Goal: Task Accomplishment & Management: Complete application form

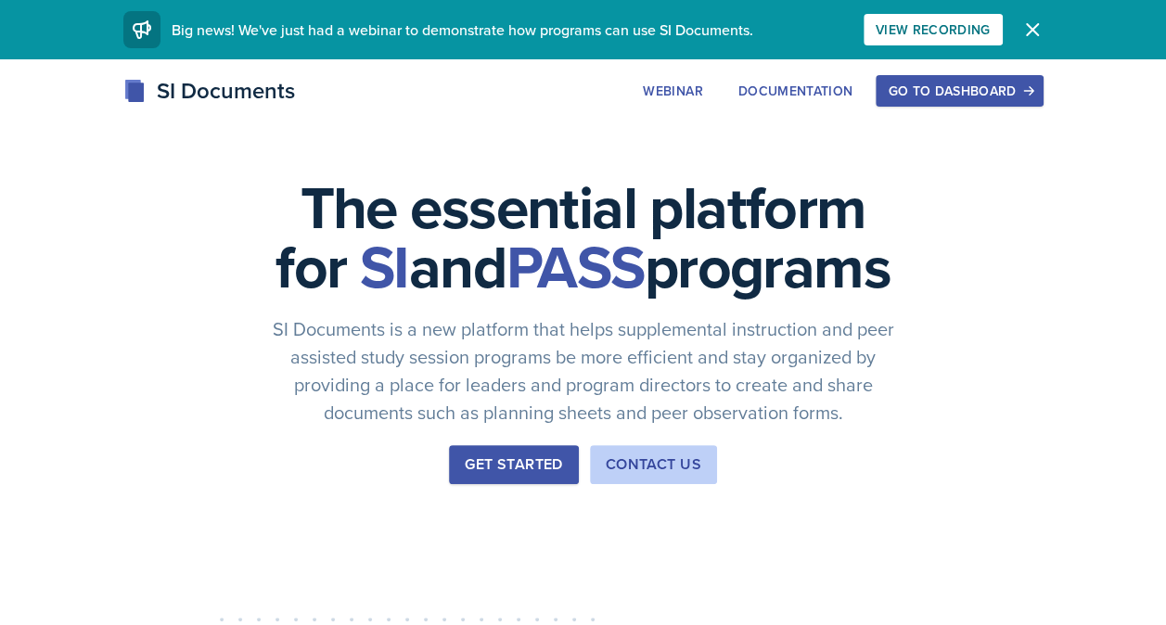
click at [980, 85] on div "Go to Dashboard" at bounding box center [959, 90] width 143 height 15
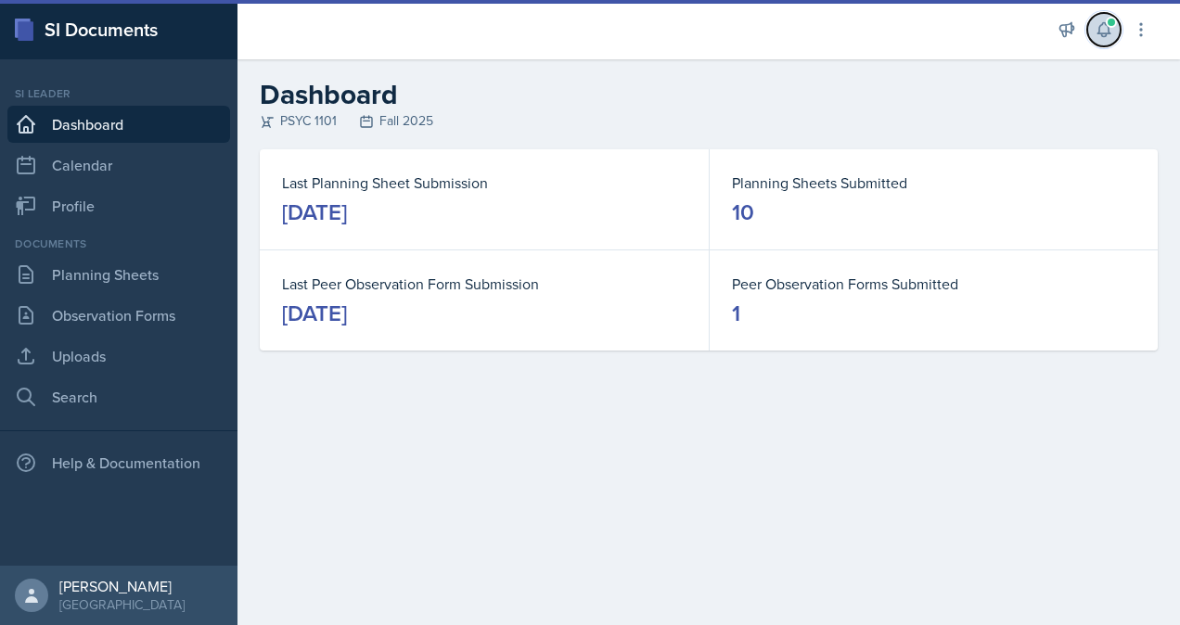
click at [1108, 38] on icon at bounding box center [1104, 29] width 19 height 19
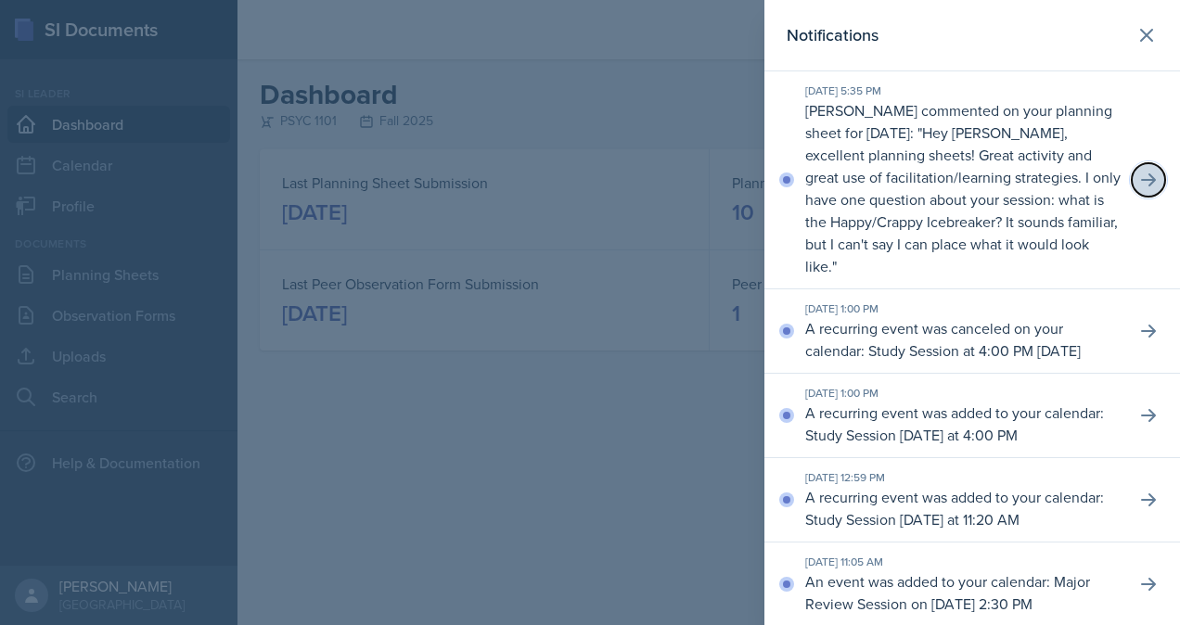
click at [1139, 184] on icon at bounding box center [1148, 180] width 19 height 19
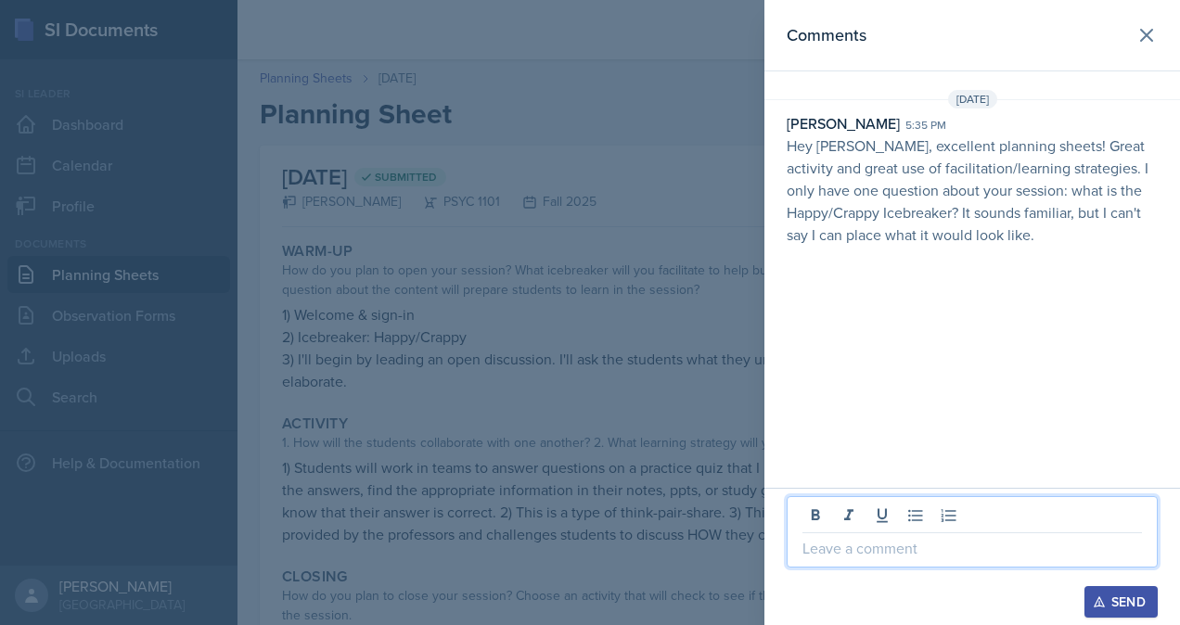
click at [869, 548] on p at bounding box center [973, 548] width 340 height 22
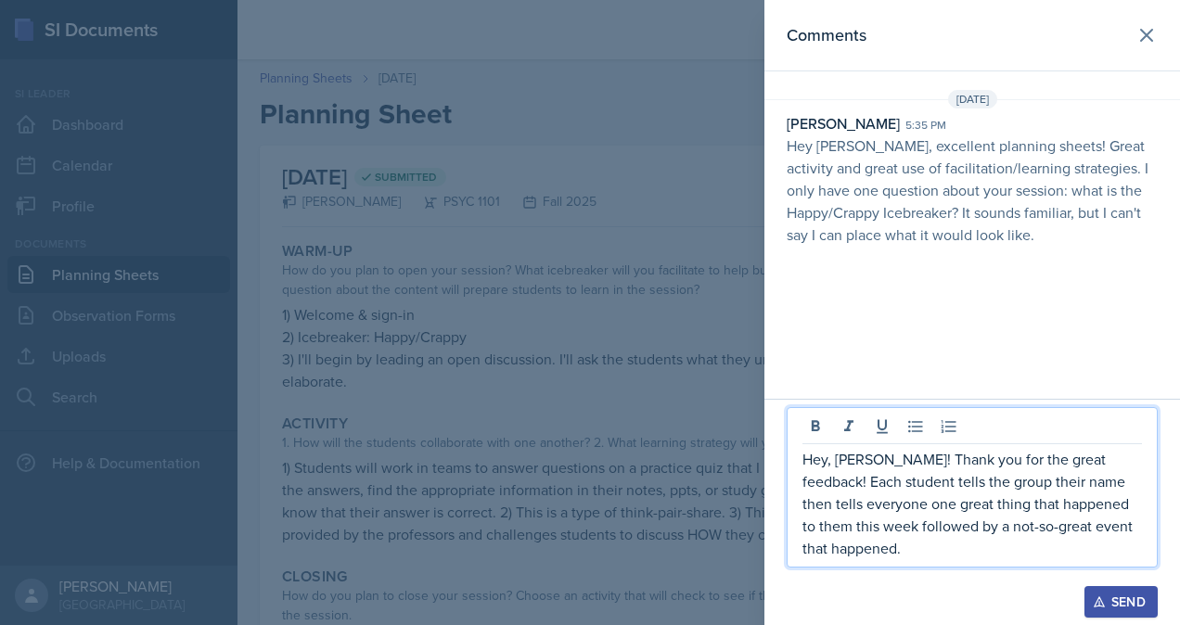
click at [1090, 485] on p "Hey, [PERSON_NAME]! Thank you for the great feedback! Each student tells the gr…" at bounding box center [973, 503] width 340 height 111
click at [869, 549] on p "Hey, [PERSON_NAME]! Thank you for the great feedback! Each student tells the gr…" at bounding box center [973, 503] width 340 height 111
click at [1103, 596] on icon "button" at bounding box center [1099, 602] width 13 height 13
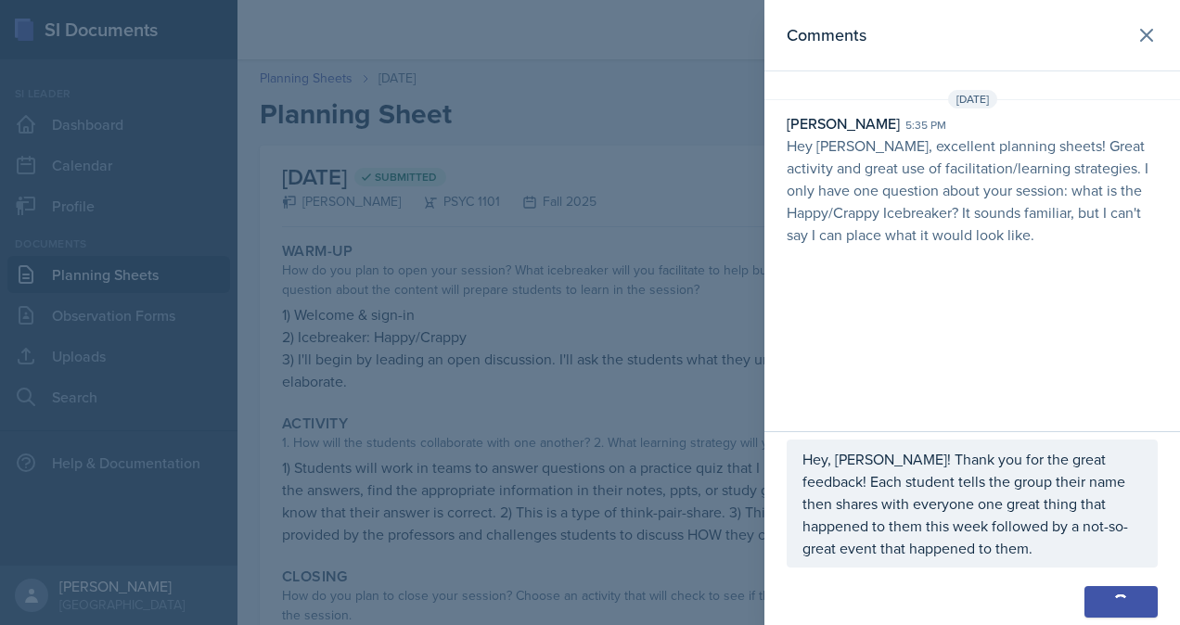
click at [1103, 596] on button "Send" at bounding box center [1121, 602] width 73 height 32
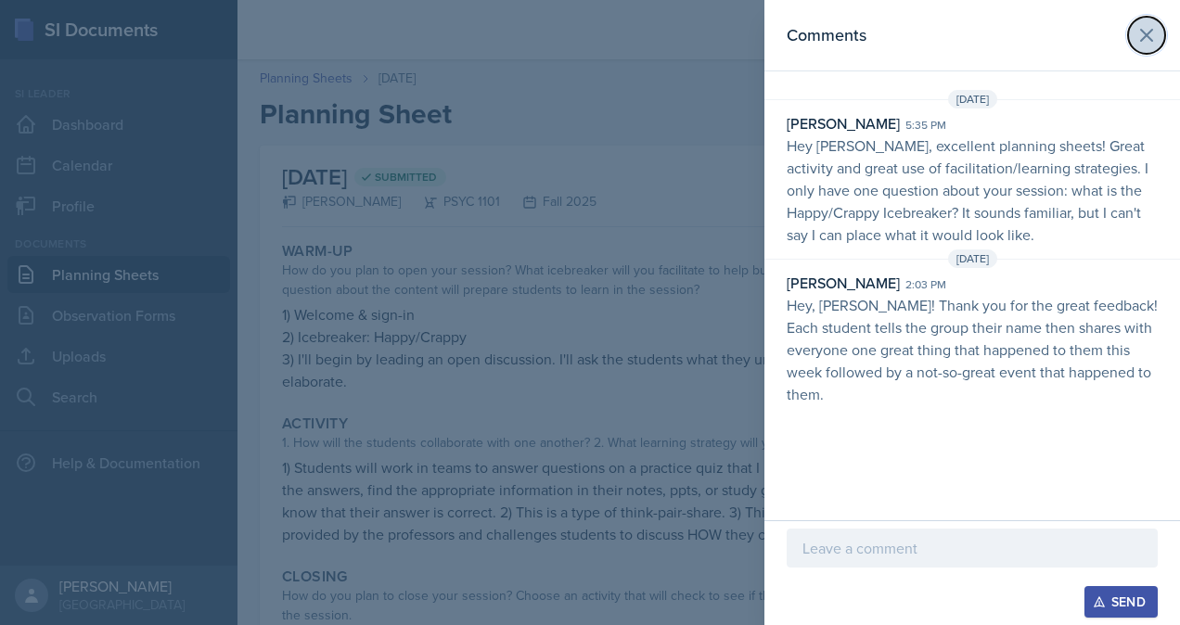
click at [1153, 42] on icon at bounding box center [1147, 35] width 22 height 22
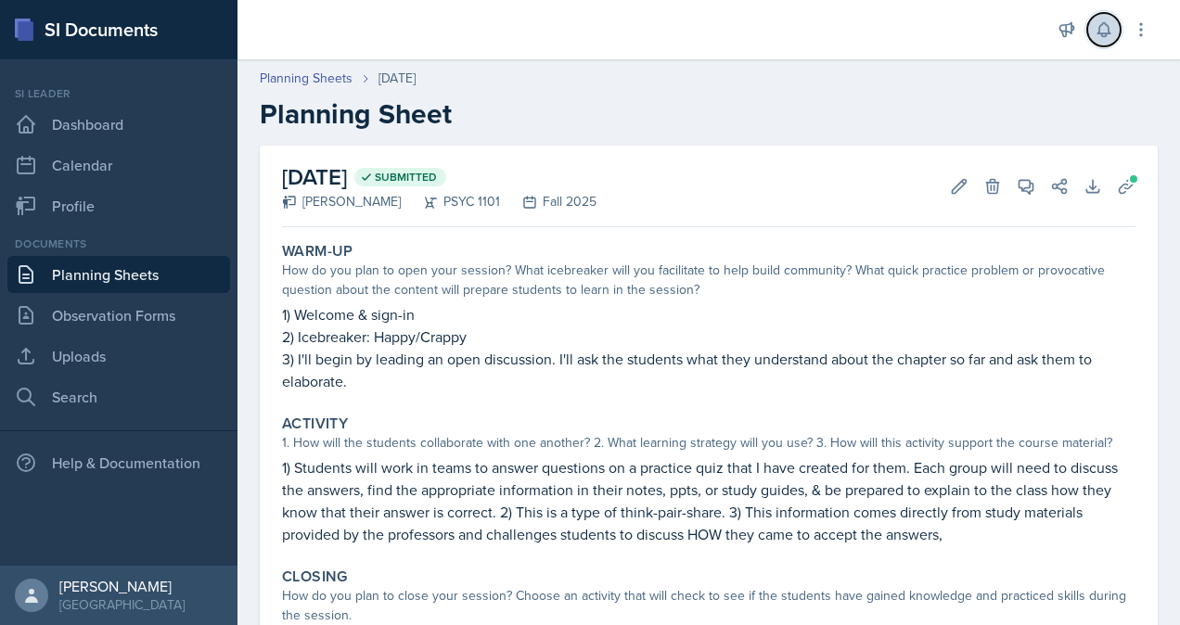
click at [1102, 39] on button at bounding box center [1103, 29] width 33 height 33
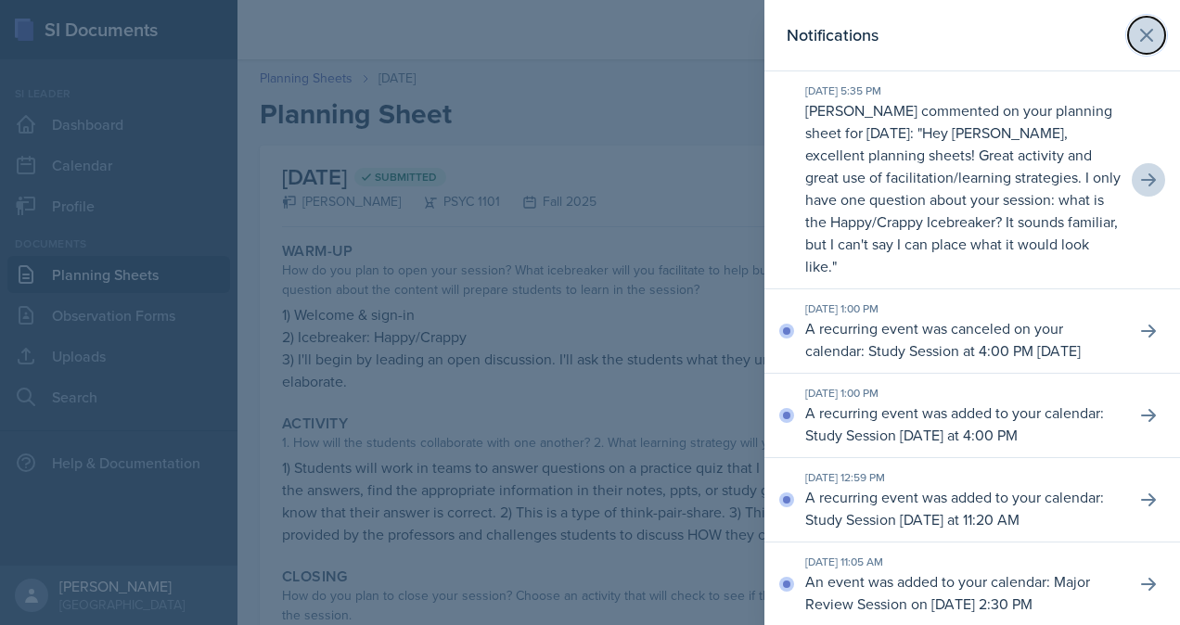
click at [1136, 43] on icon at bounding box center [1147, 35] width 22 height 22
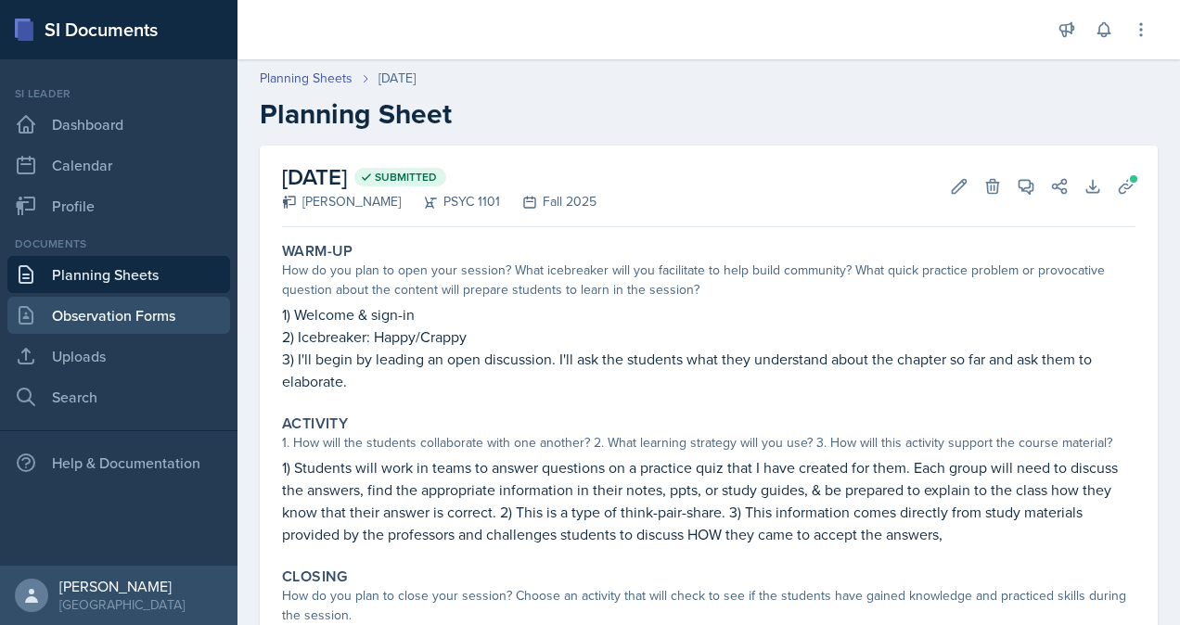
click at [169, 317] on link "Observation Forms" at bounding box center [118, 315] width 223 height 37
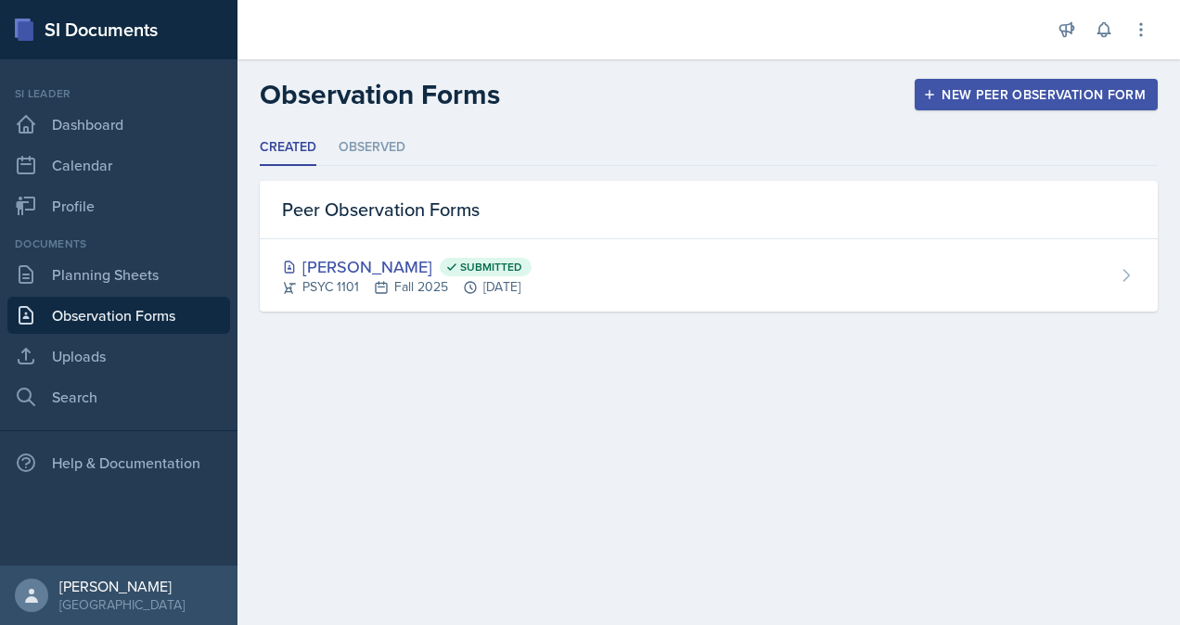
click at [1002, 87] on div "New Peer Observation Form" at bounding box center [1036, 94] width 219 height 15
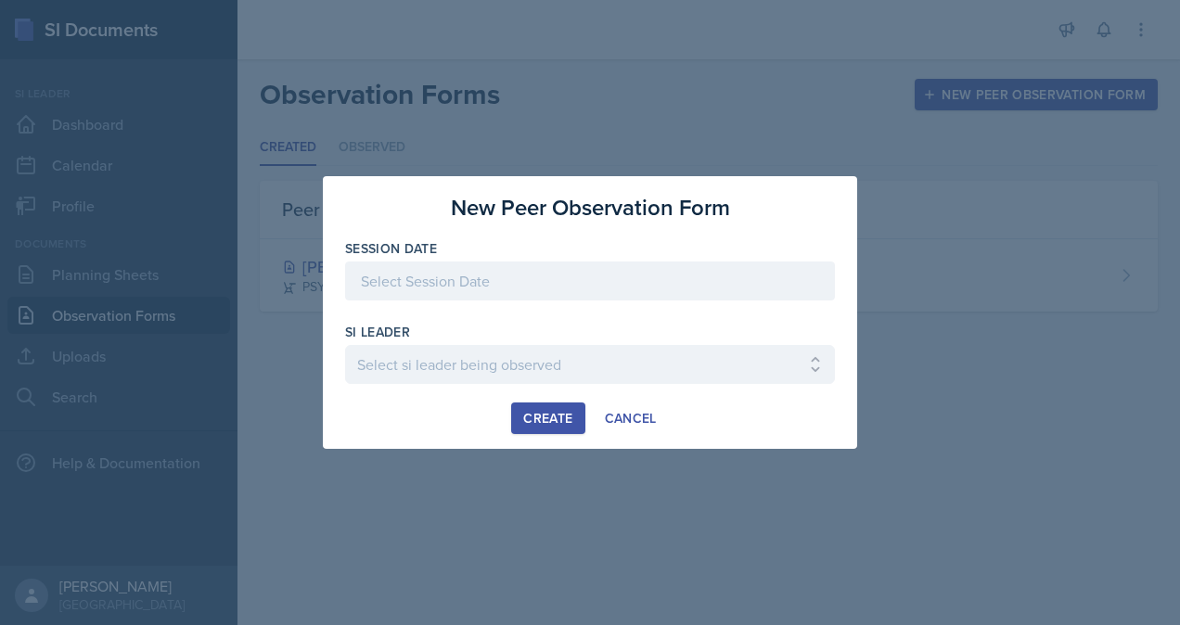
click at [577, 279] on div at bounding box center [590, 281] width 490 height 39
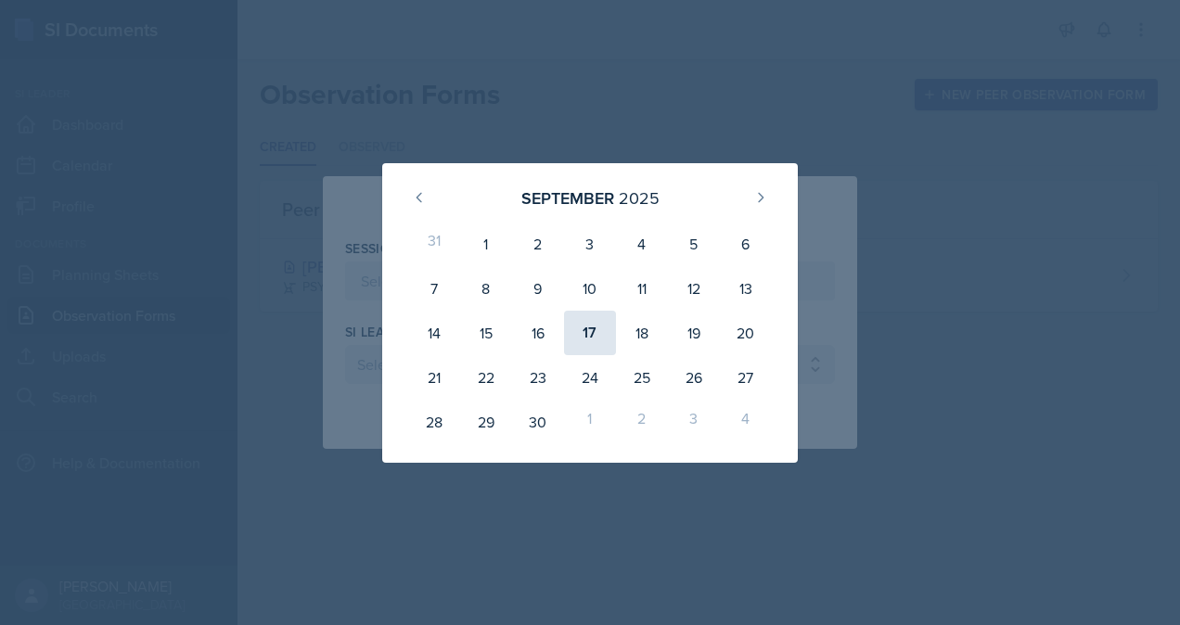
click at [594, 339] on div "17" at bounding box center [590, 333] width 52 height 45
type input "[DATE]"
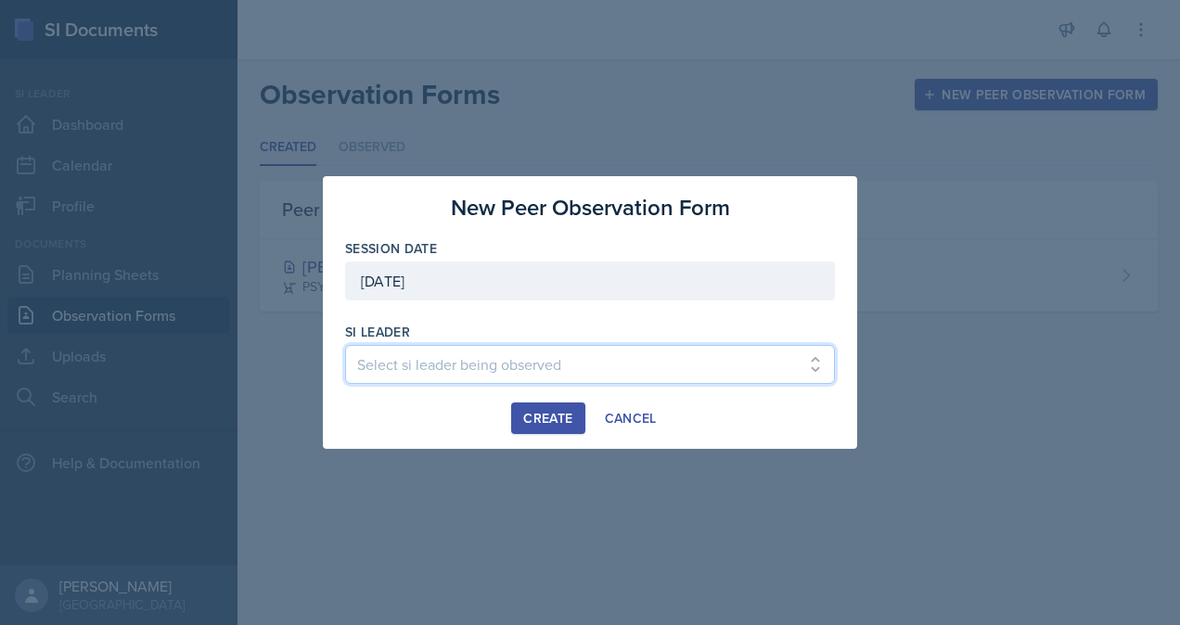
click at [468, 367] on select "Select si leader being observed [PERSON_NAME] / PSYC 2500 / The Phantoms of The…" at bounding box center [590, 364] width 490 height 39
select select "7215b679-aa77-4d02-ad09-18810be12761"
click at [345, 345] on select "Select si leader being observed [PERSON_NAME] / PSYC 2500 / The Phantoms of The…" at bounding box center [590, 364] width 490 height 39
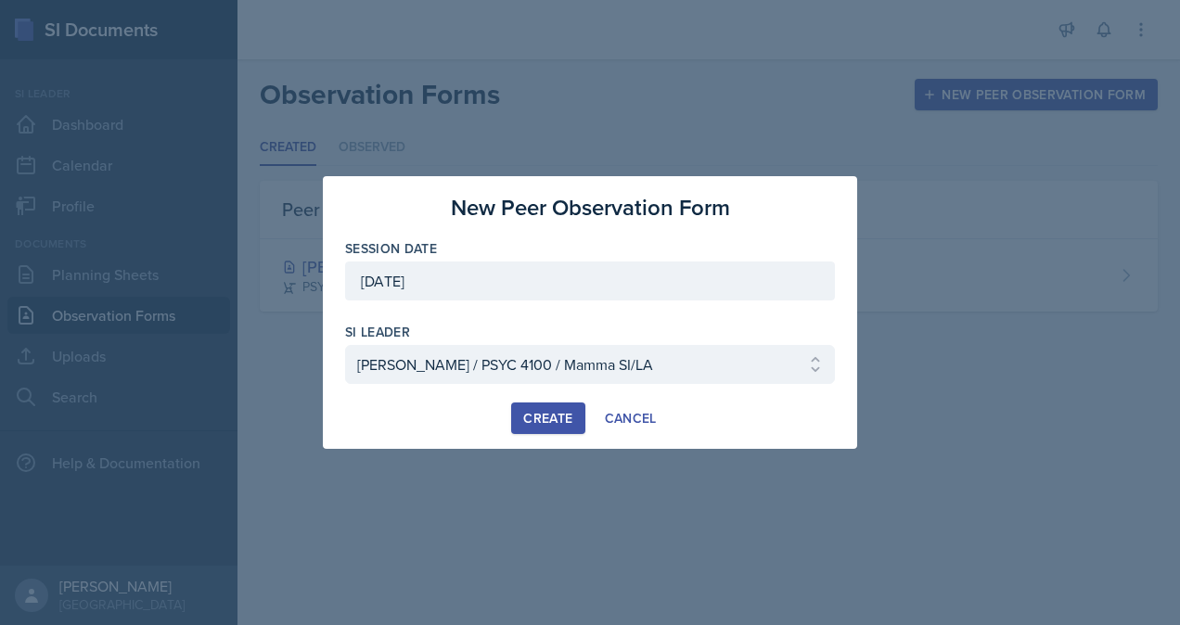
click at [557, 419] on div "Create" at bounding box center [547, 418] width 49 height 15
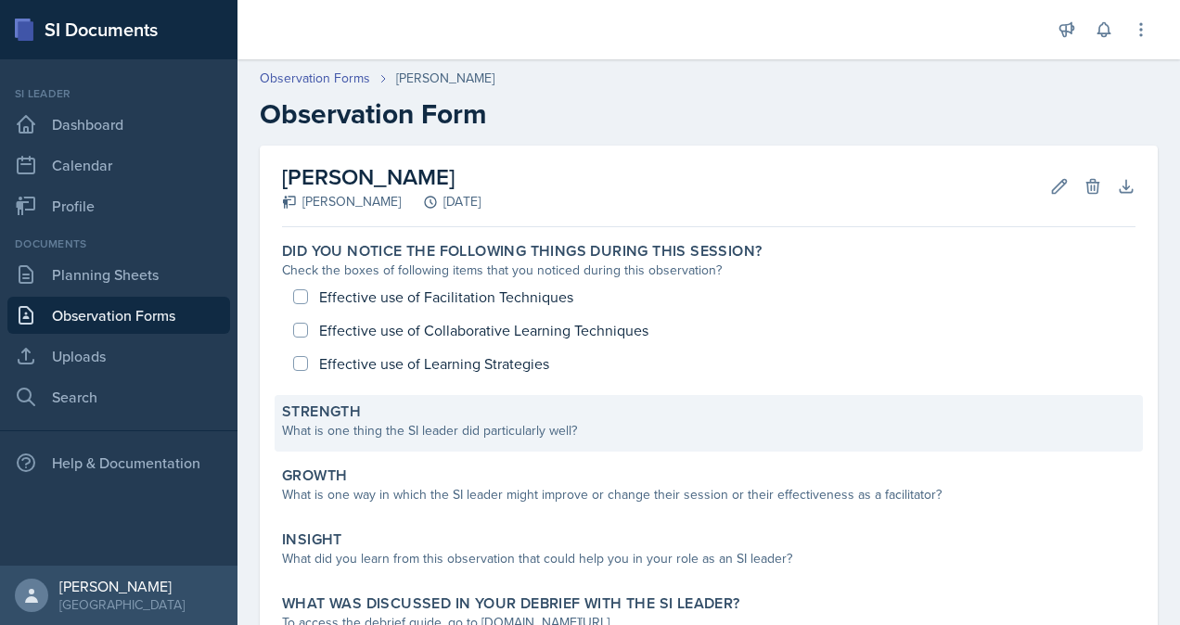
click at [650, 437] on div "What is one thing the SI leader did particularly well?" at bounding box center [709, 430] width 854 height 19
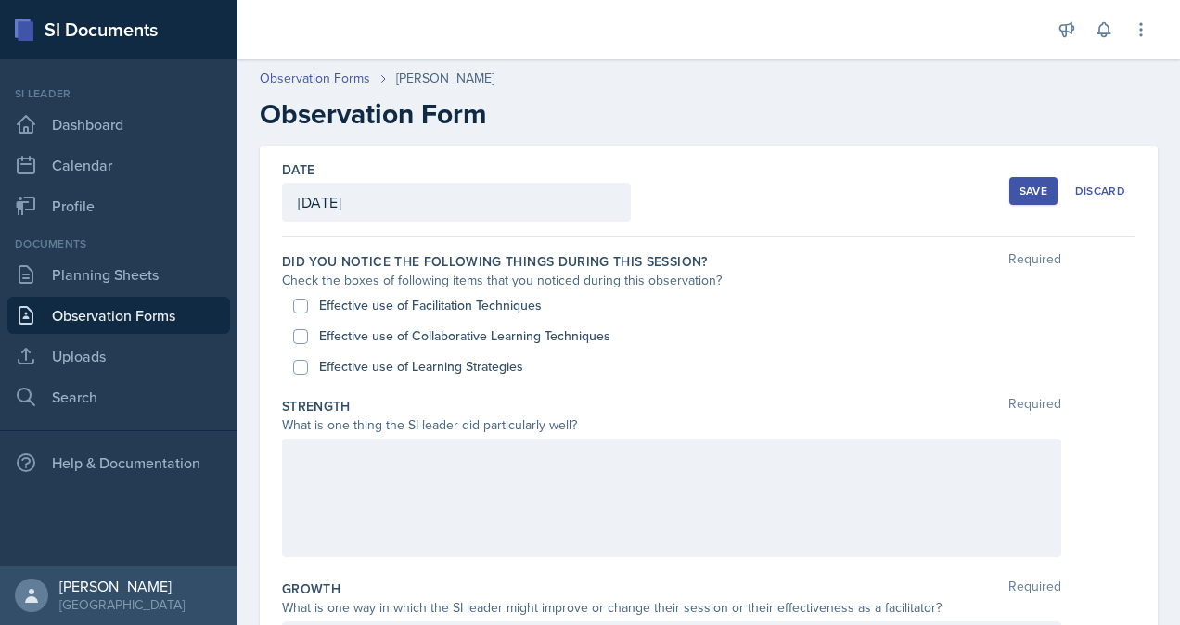
click at [477, 463] on div at bounding box center [671, 498] width 779 height 119
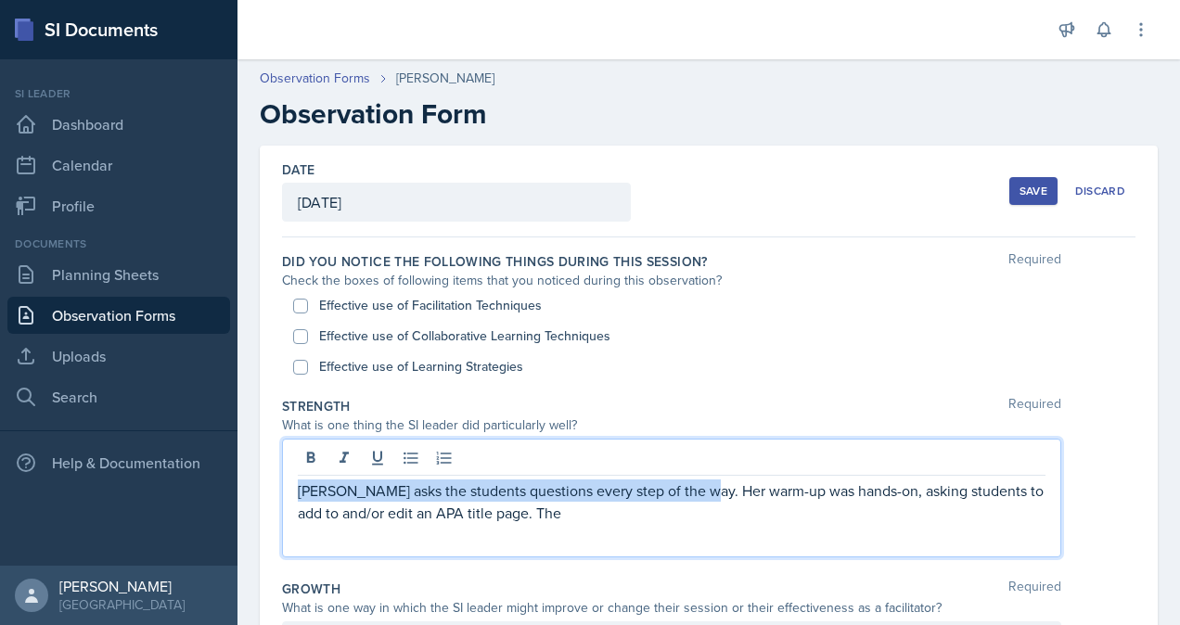
drag, startPoint x: 697, startPoint y: 488, endPoint x: 266, endPoint y: 474, distance: 430.7
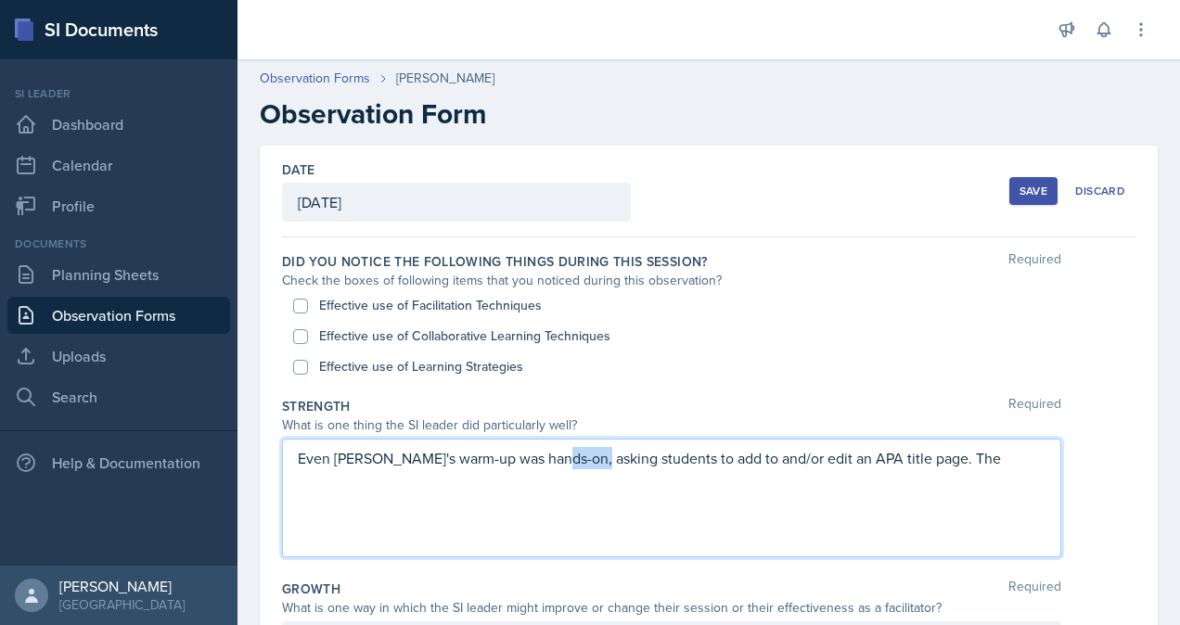
drag, startPoint x: 586, startPoint y: 456, endPoint x: 548, endPoint y: 450, distance: 38.6
click at [548, 450] on p "Even [PERSON_NAME]'s warm-up was hands-on, asking students to add to and/or edi…" at bounding box center [672, 458] width 748 height 22
click at [293, 452] on div "Even [PERSON_NAME]'s warm-up was hands-on, she asked students to add to and/or …" at bounding box center [671, 498] width 779 height 119
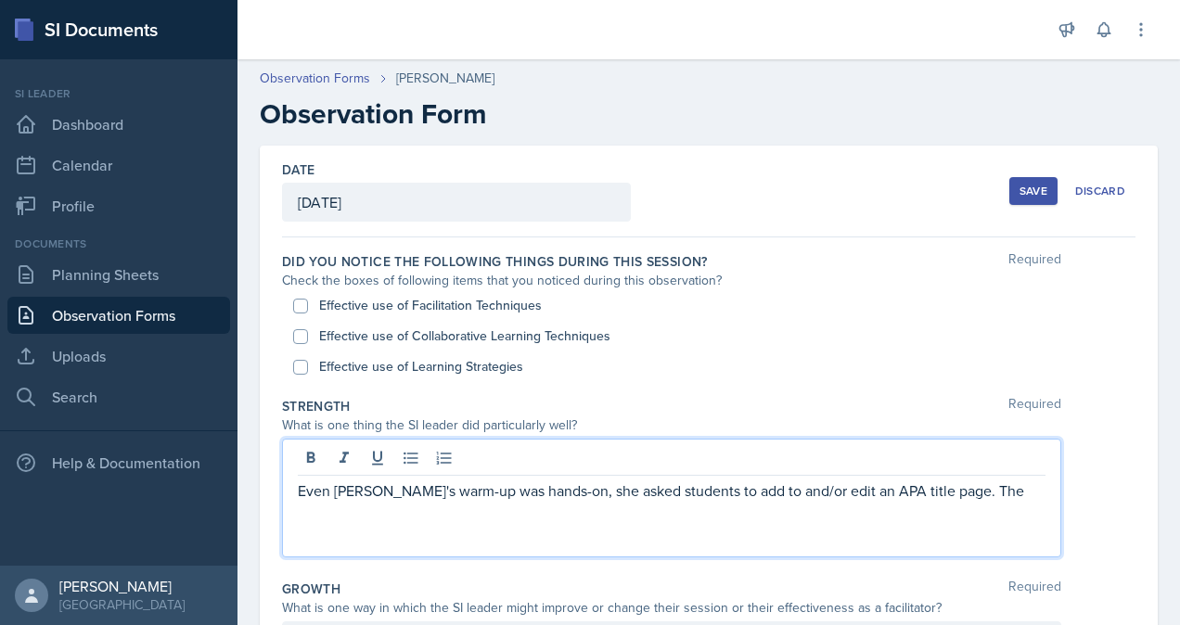
click at [298, 490] on p "Even [PERSON_NAME]'s warm-up was hands-on, she asked students to add to and/or …" at bounding box center [672, 491] width 748 height 22
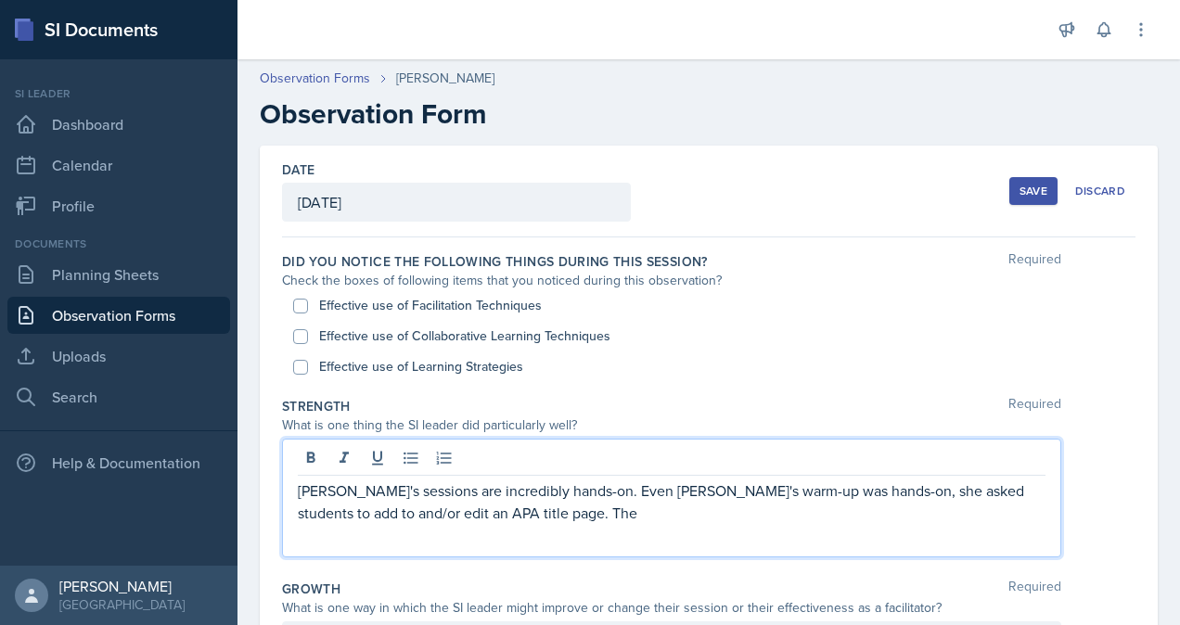
click at [502, 486] on p "[PERSON_NAME]'s sessions are incredibly hands-on. Even [PERSON_NAME]'s warm-up …" at bounding box center [672, 502] width 748 height 45
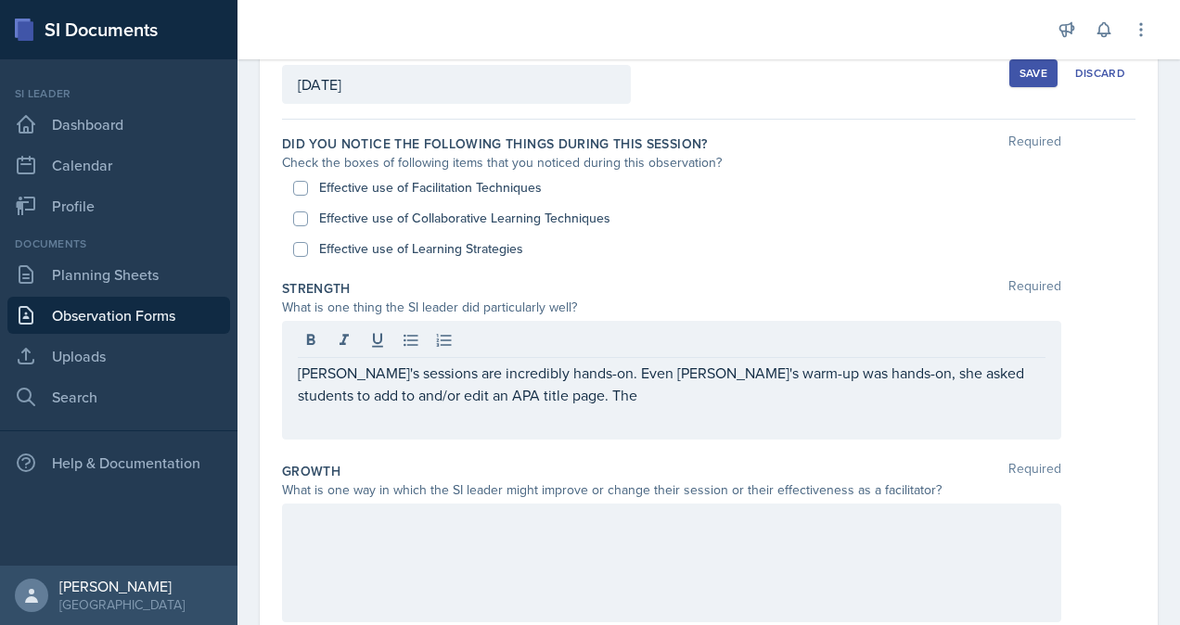
scroll to position [124, 0]
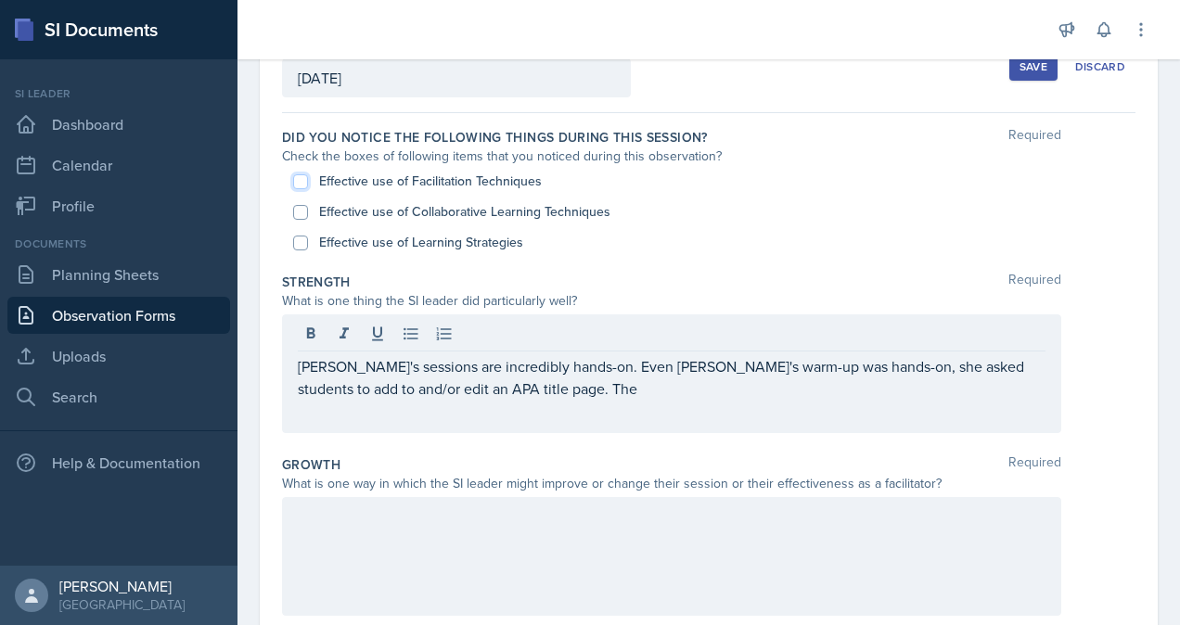
click at [302, 182] on input "Effective use of Facilitation Techniques" at bounding box center [300, 181] width 15 height 15
checkbox input "true"
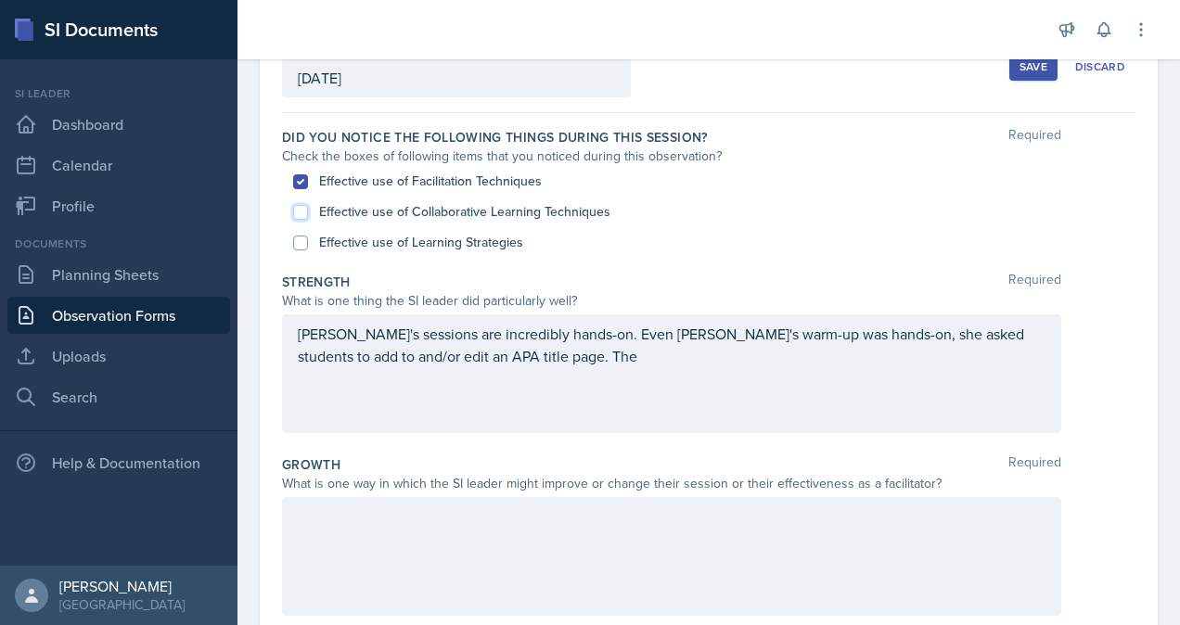
click at [300, 212] on input "Effective use of Collaborative Learning Techniques" at bounding box center [300, 212] width 15 height 15
checkbox input "true"
click at [301, 242] on input "Effective use of Learning Strategies" at bounding box center [300, 243] width 15 height 15
checkbox input "true"
click at [588, 353] on p "[PERSON_NAME]'s sessions are incredibly hands-on. Even [PERSON_NAME]'s warm-up …" at bounding box center [672, 345] width 748 height 45
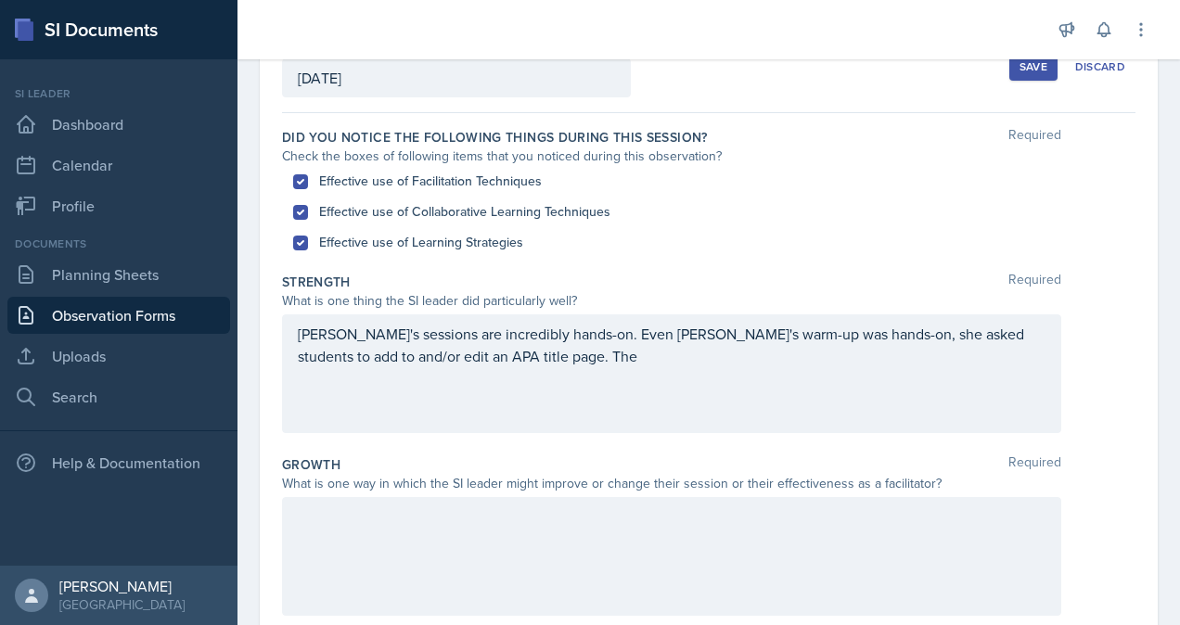
scroll to position [156, 0]
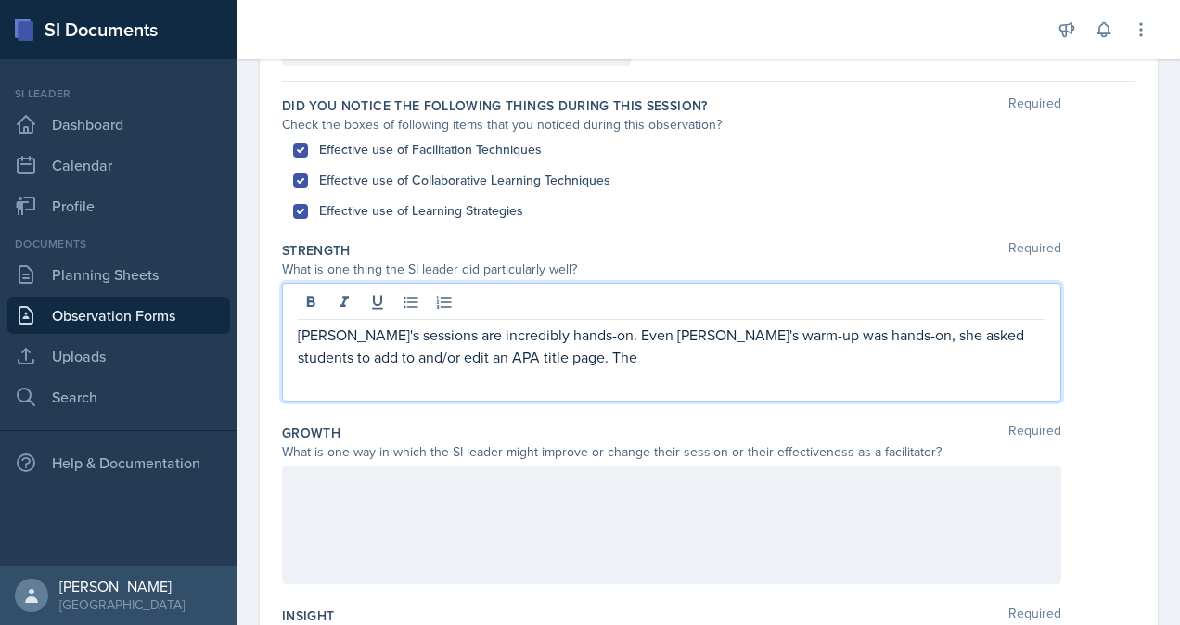
click at [670, 327] on p "[PERSON_NAME]'s sessions are incredibly hands-on. Even [PERSON_NAME]'s warm-up …" at bounding box center [672, 346] width 748 height 45
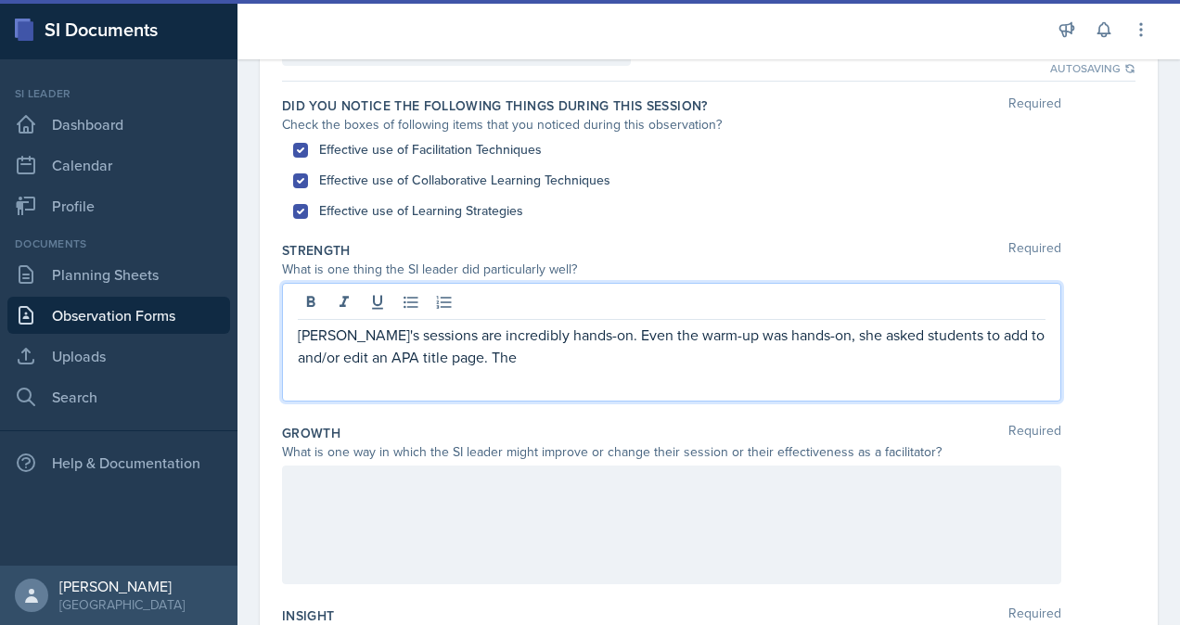
click at [494, 365] on p "[PERSON_NAME]'s sessions are incredibly hands-on. Even the warm-up was hands-on…" at bounding box center [672, 346] width 748 height 45
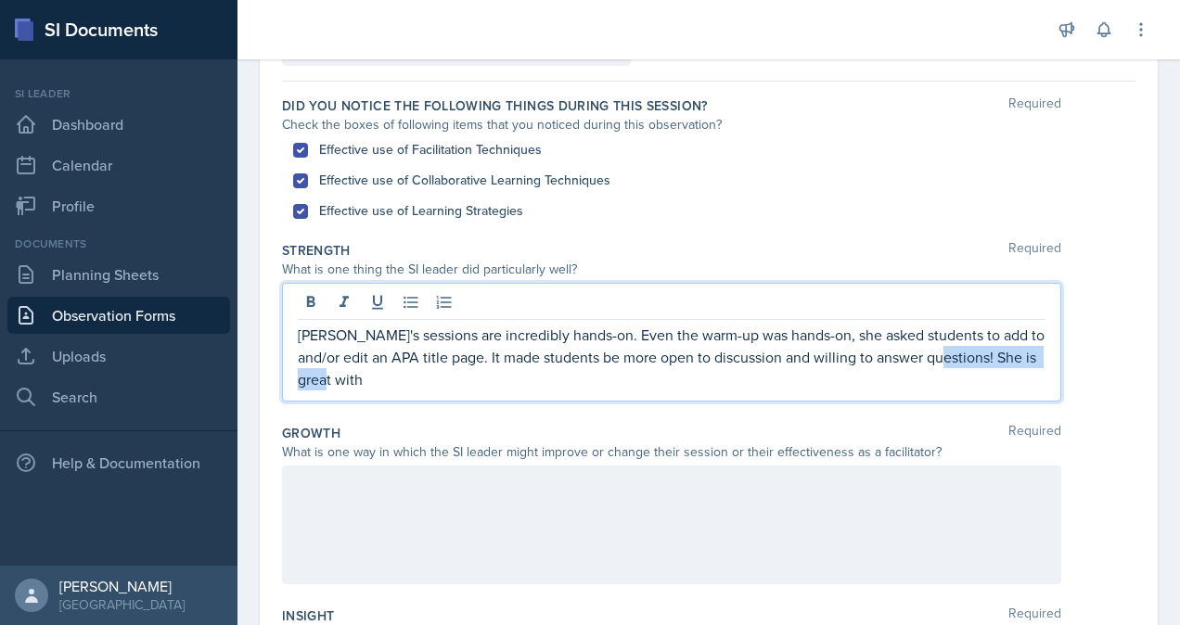
drag, startPoint x: 696, startPoint y: 378, endPoint x: 944, endPoint y: 359, distance: 249.3
click at [944, 359] on p "[PERSON_NAME]'s sessions are incredibly hands-on. Even the warm-up was hands-on…" at bounding box center [672, 357] width 748 height 67
click at [797, 327] on p "[PERSON_NAME]'s sessions are incredibly hands-on. Even the warm-up was hands-on…" at bounding box center [672, 357] width 748 height 67
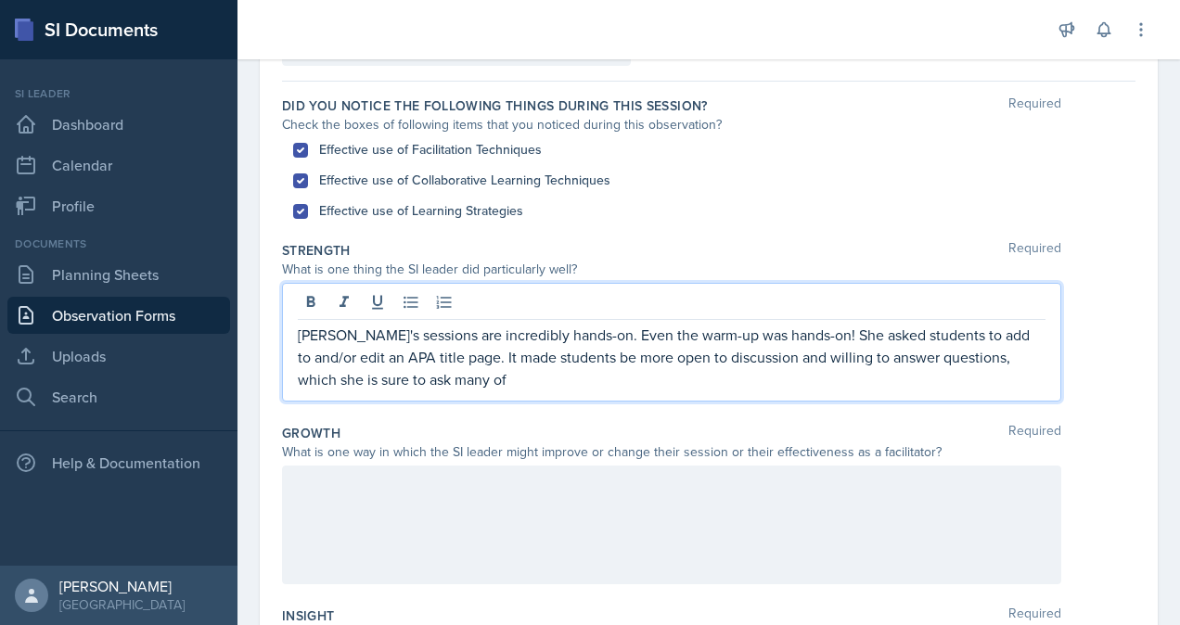
click at [440, 377] on p "[PERSON_NAME]'s sessions are incredibly hands-on. Even the warm-up was hands-on…" at bounding box center [672, 357] width 748 height 67
click at [1031, 353] on p "[PERSON_NAME]'s sessions are incredibly hands-on. Even the warm-up was hands-on…" at bounding box center [672, 357] width 748 height 67
click at [560, 380] on p "[PERSON_NAME]'s sessions are incredibly hands-on. Even the warm-up was hands-on…" at bounding box center [672, 357] width 748 height 67
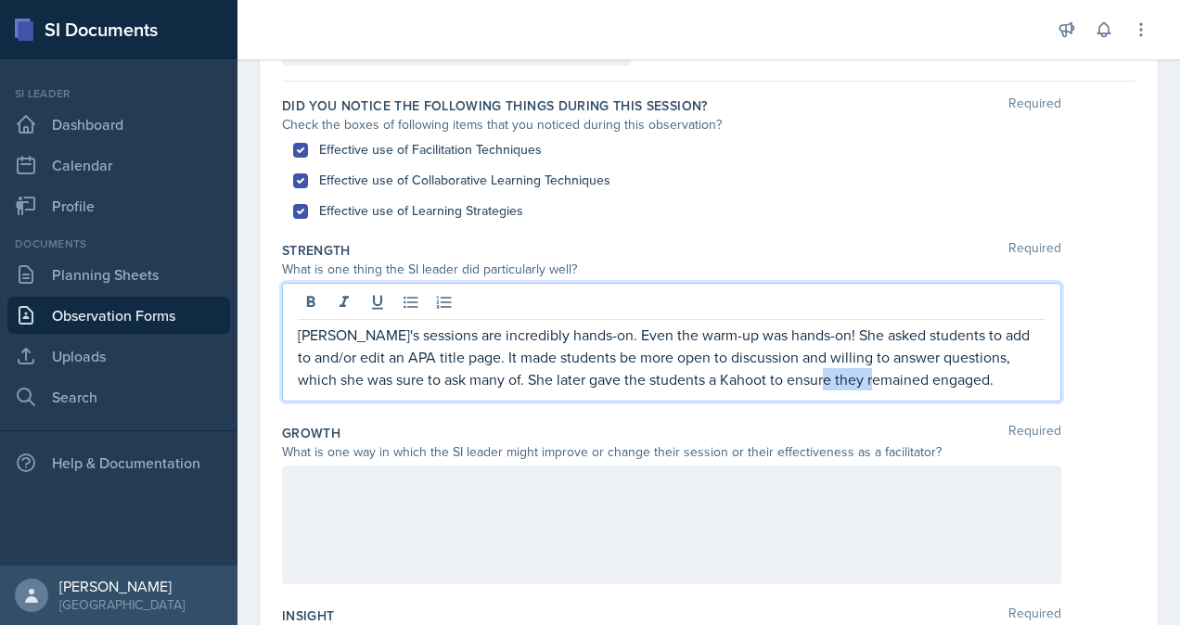
drag, startPoint x: 863, startPoint y: 372, endPoint x: 803, endPoint y: 374, distance: 60.3
click at [803, 374] on p "[PERSON_NAME]'s sessions are incredibly hands-on. Even the warm-up was hands-on…" at bounding box center [672, 357] width 748 height 67
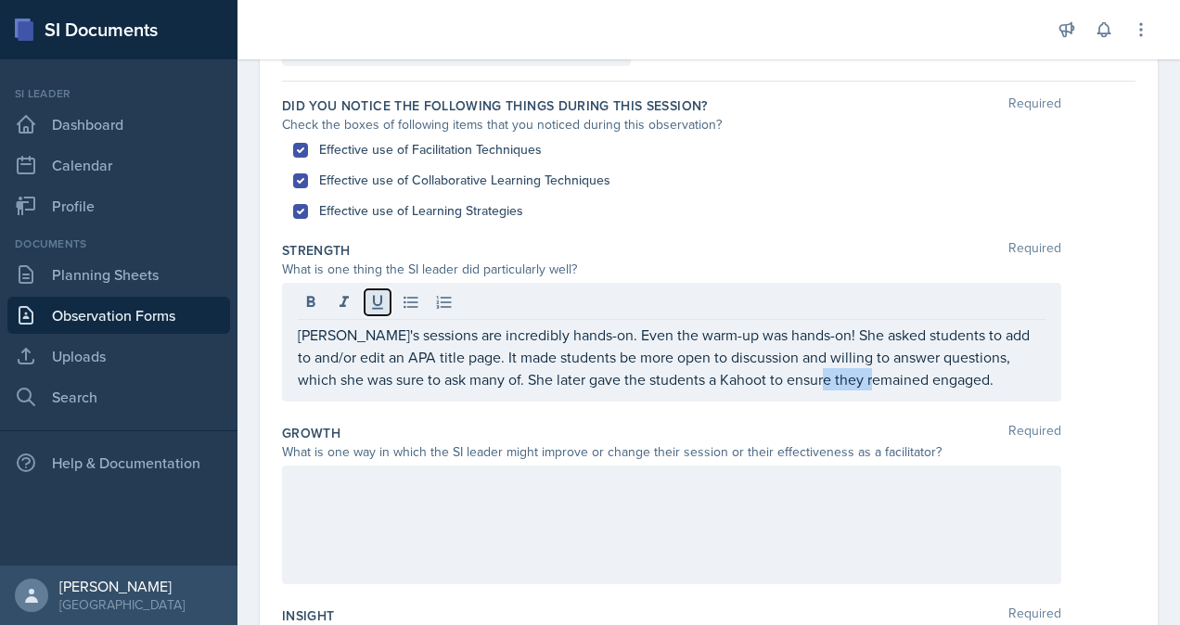
click at [375, 301] on icon at bounding box center [377, 302] width 19 height 19
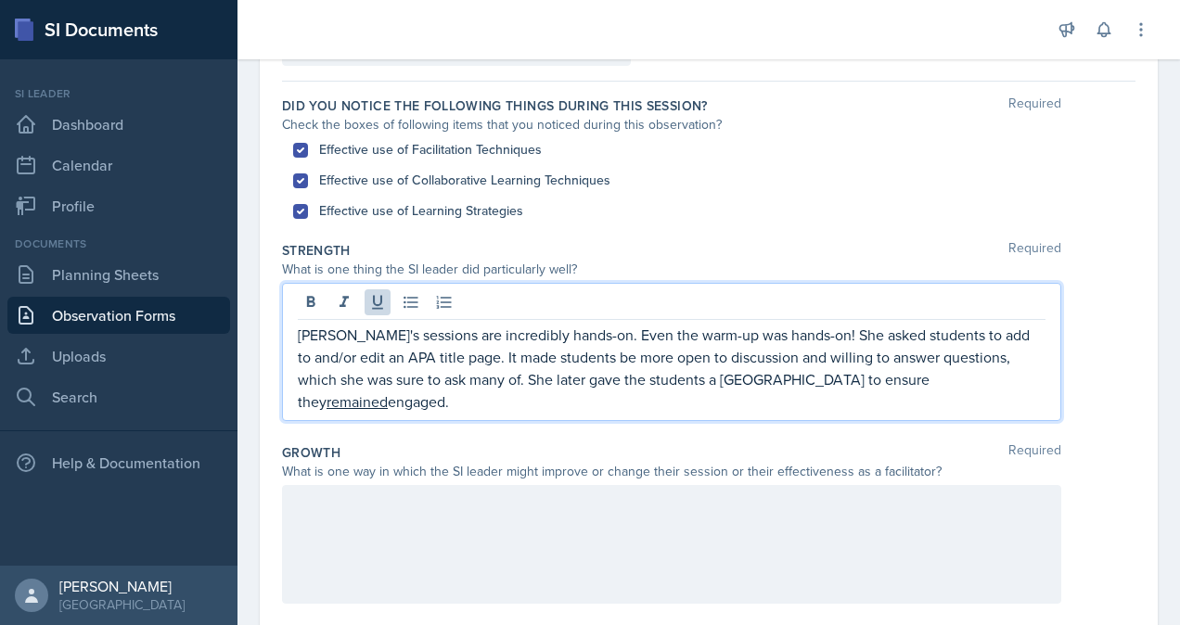
click at [948, 355] on p "[PERSON_NAME]'s sessions are incredibly hands-on. Even the warm-up was hands-on…" at bounding box center [672, 368] width 748 height 89
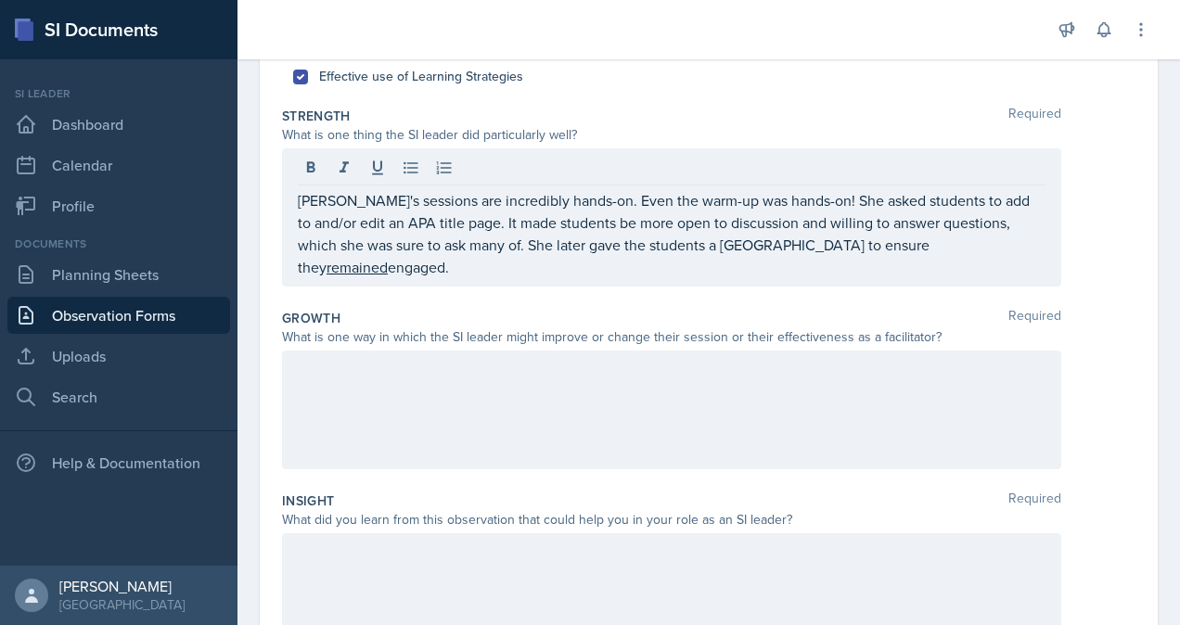
scroll to position [310, 0]
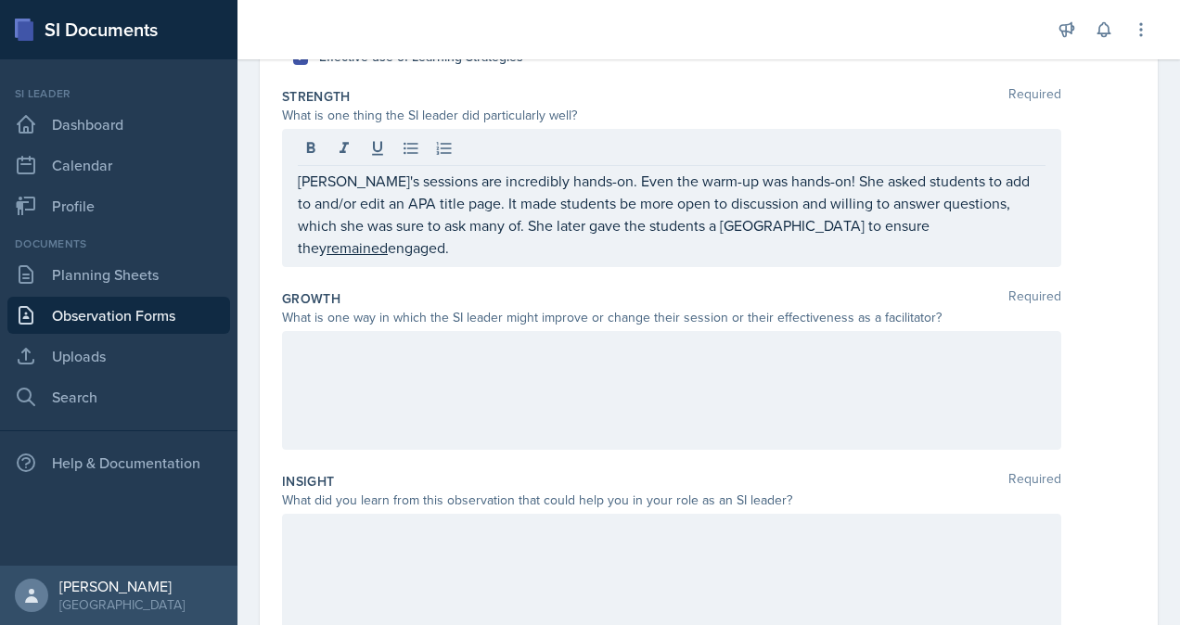
click at [681, 341] on div at bounding box center [671, 390] width 779 height 119
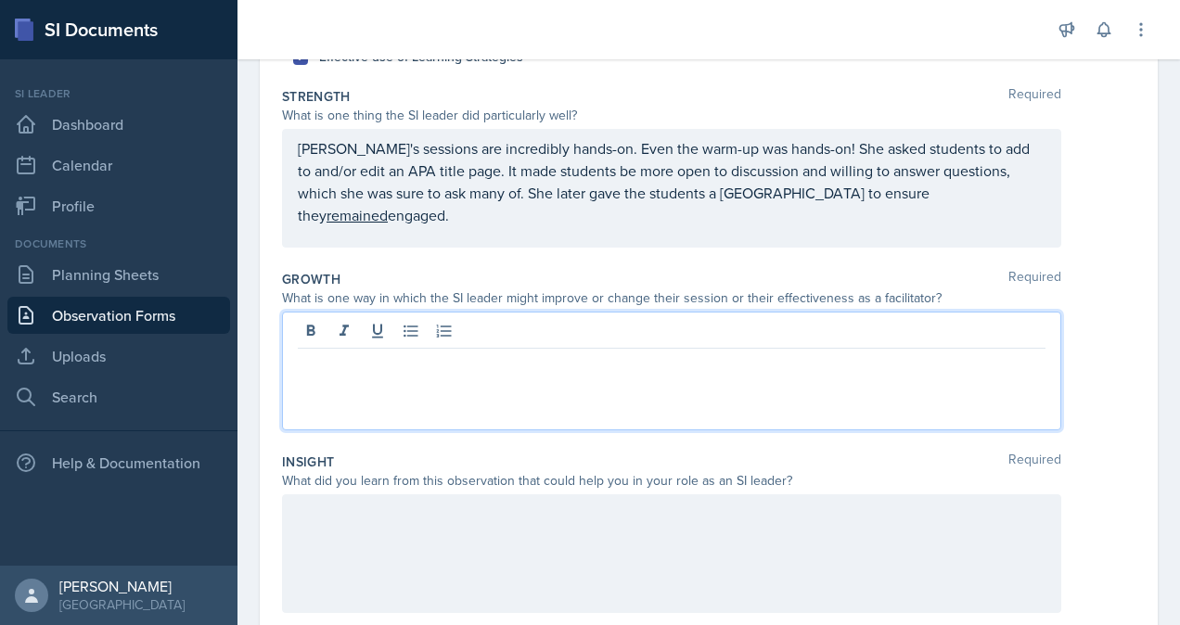
scroll to position [342, 0]
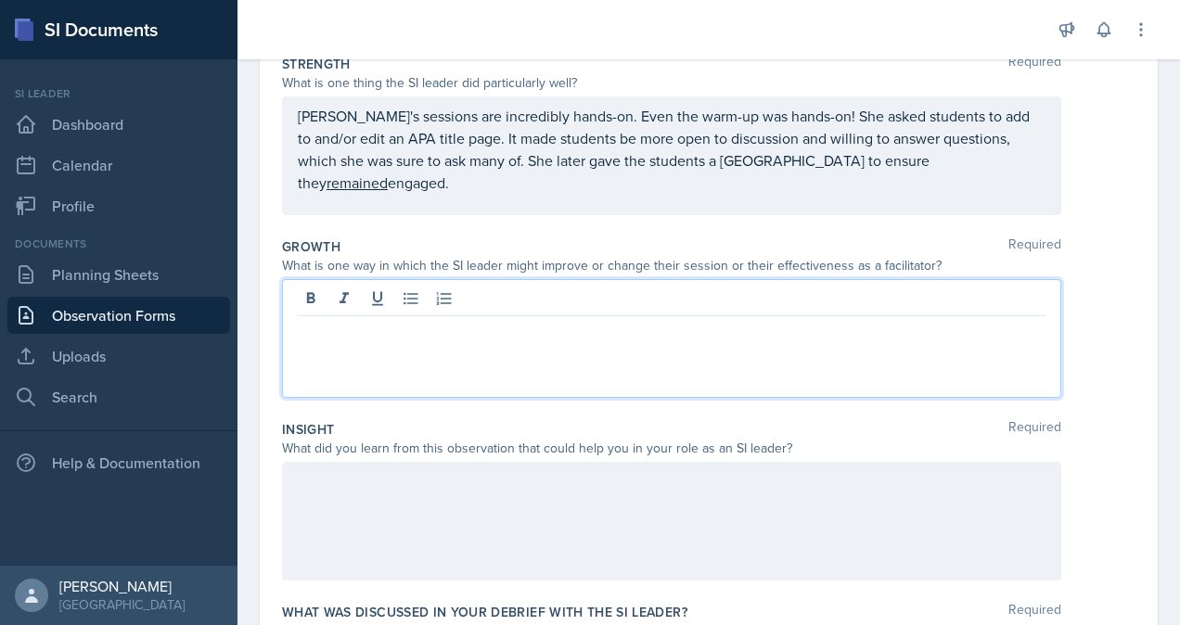
click at [681, 341] on div at bounding box center [671, 338] width 779 height 119
click at [965, 155] on p "[PERSON_NAME]'s sessions are incredibly hands-on. Even the warm-up was hands-on…" at bounding box center [672, 149] width 748 height 89
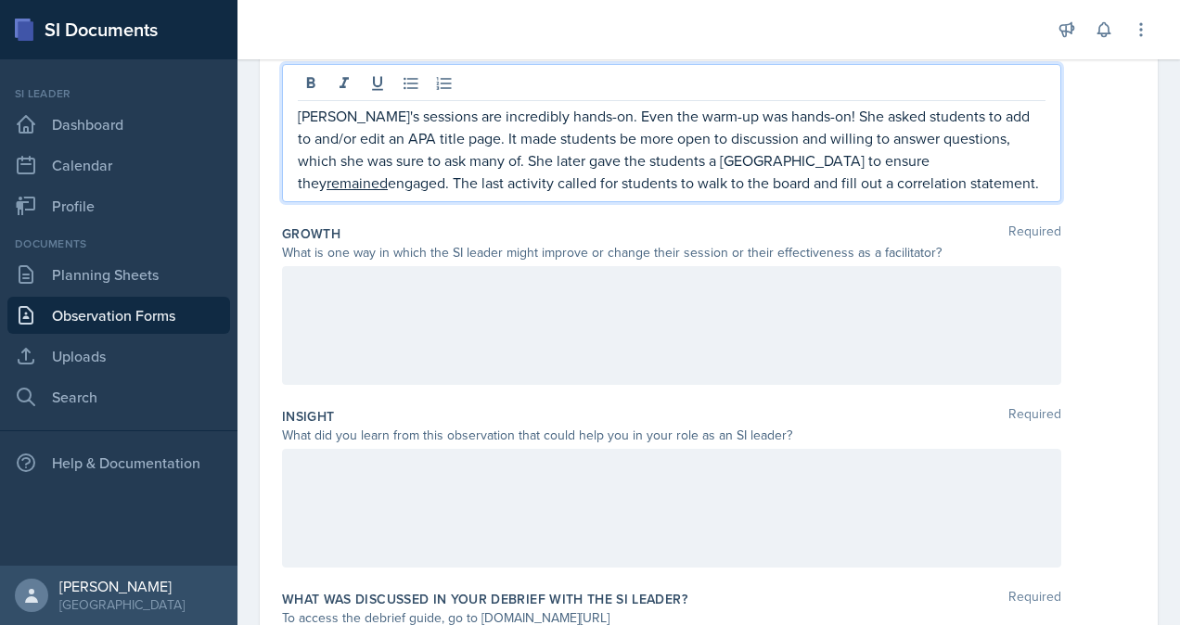
click at [496, 480] on div at bounding box center [671, 508] width 779 height 119
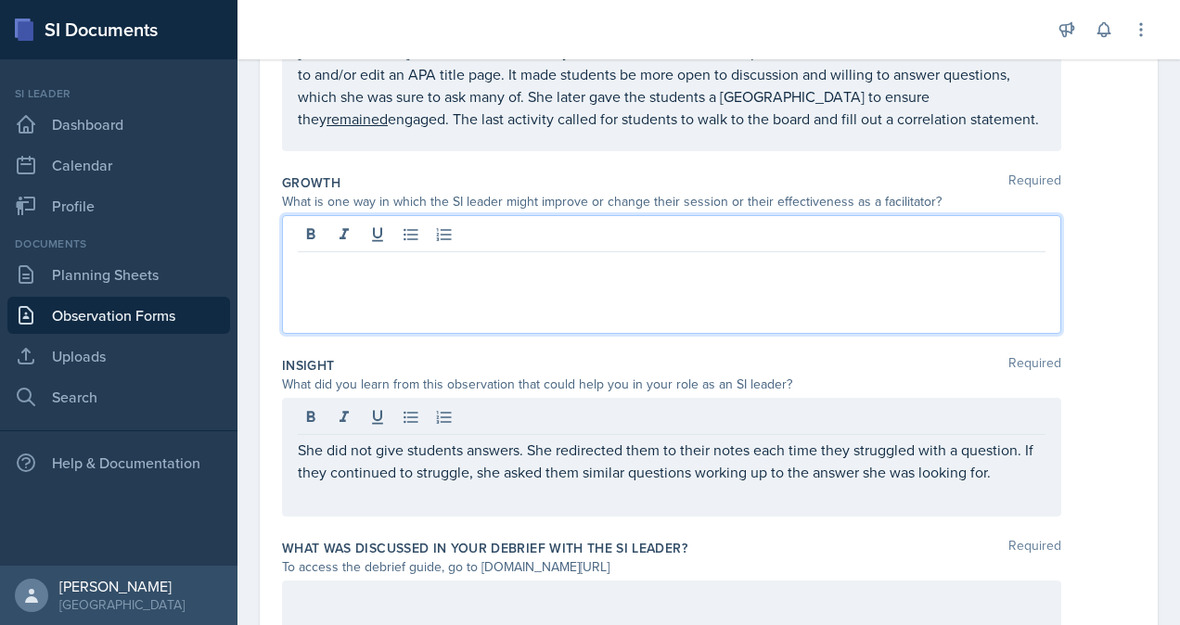
click at [800, 238] on div at bounding box center [671, 274] width 779 height 119
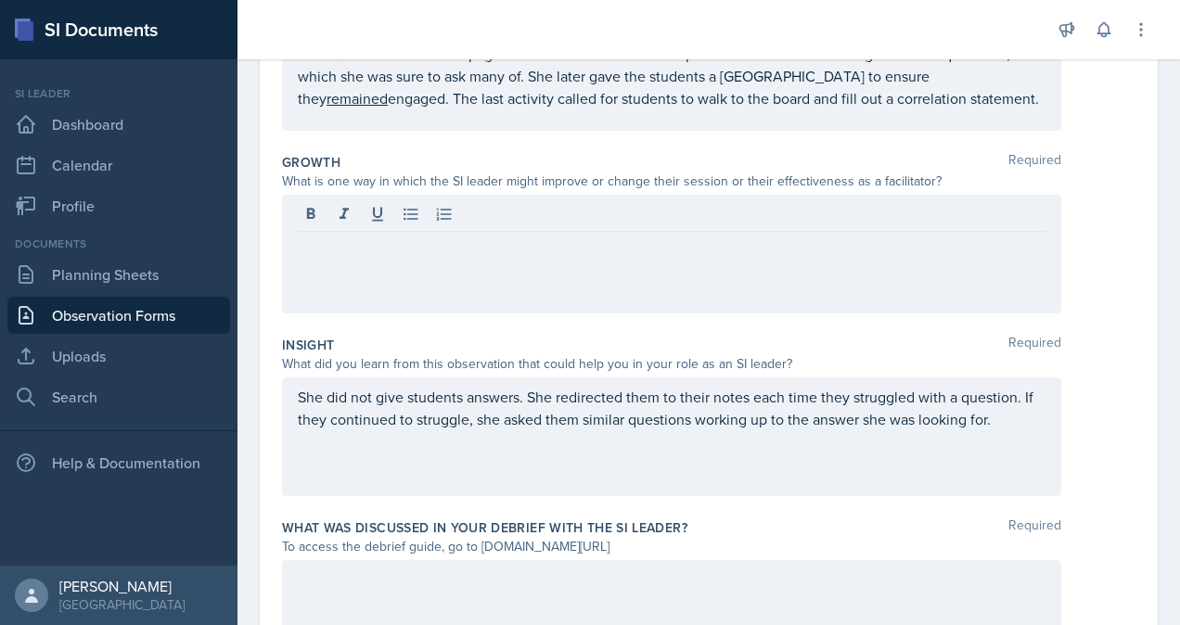
scroll to position [395, 0]
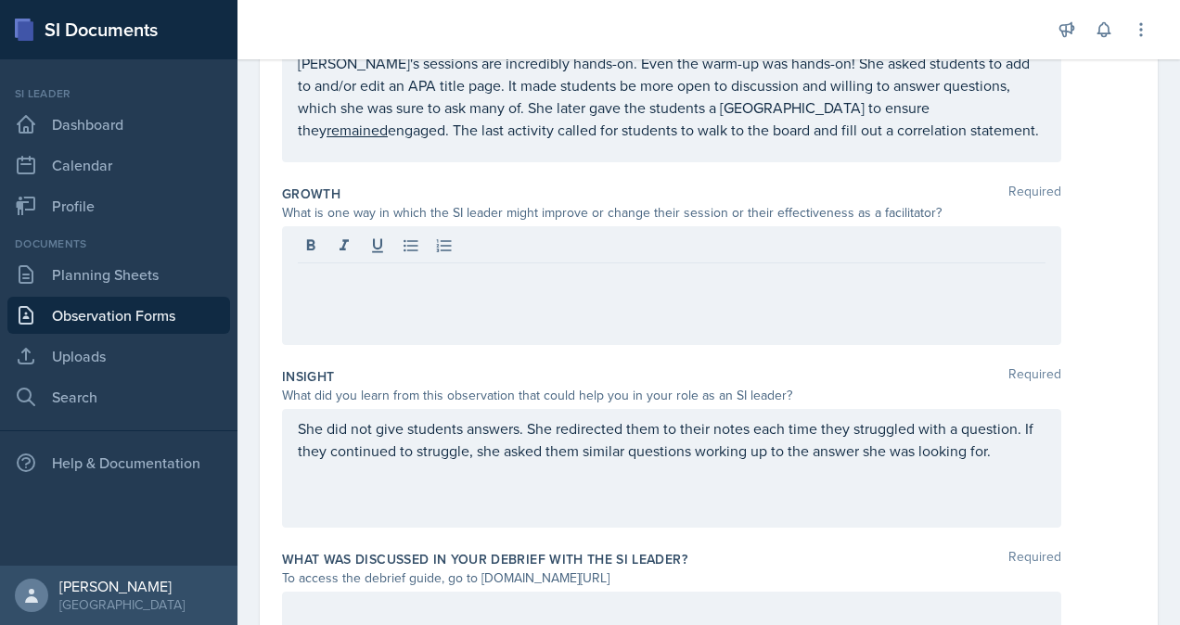
click at [646, 304] on div at bounding box center [671, 285] width 779 height 119
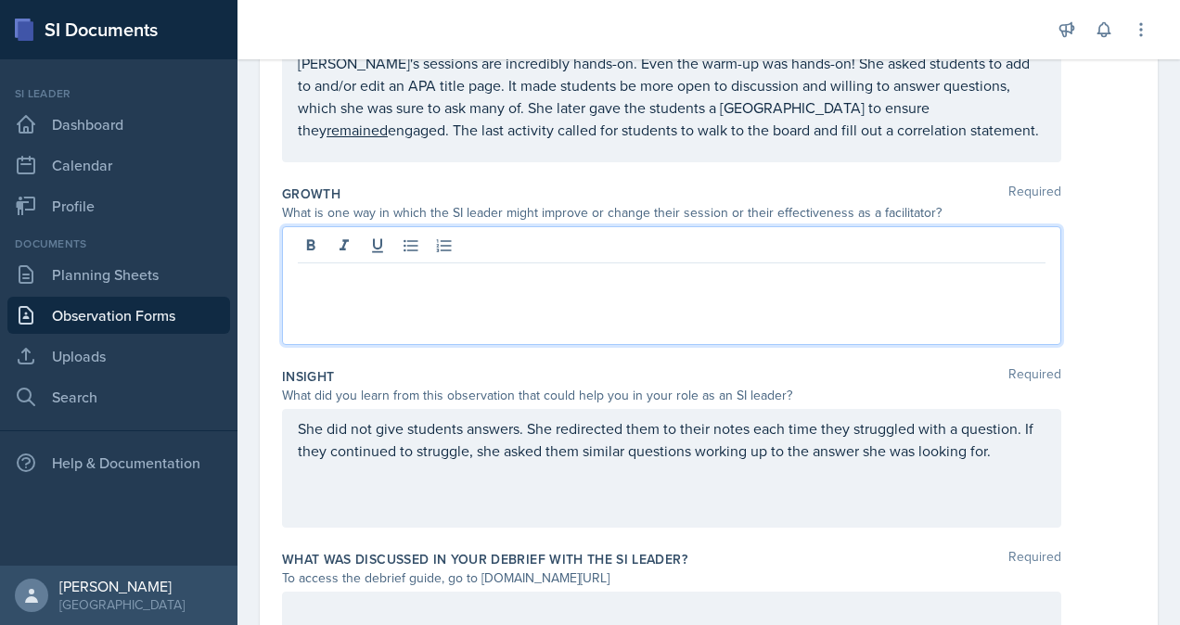
click at [974, 338] on div at bounding box center [671, 285] width 779 height 119
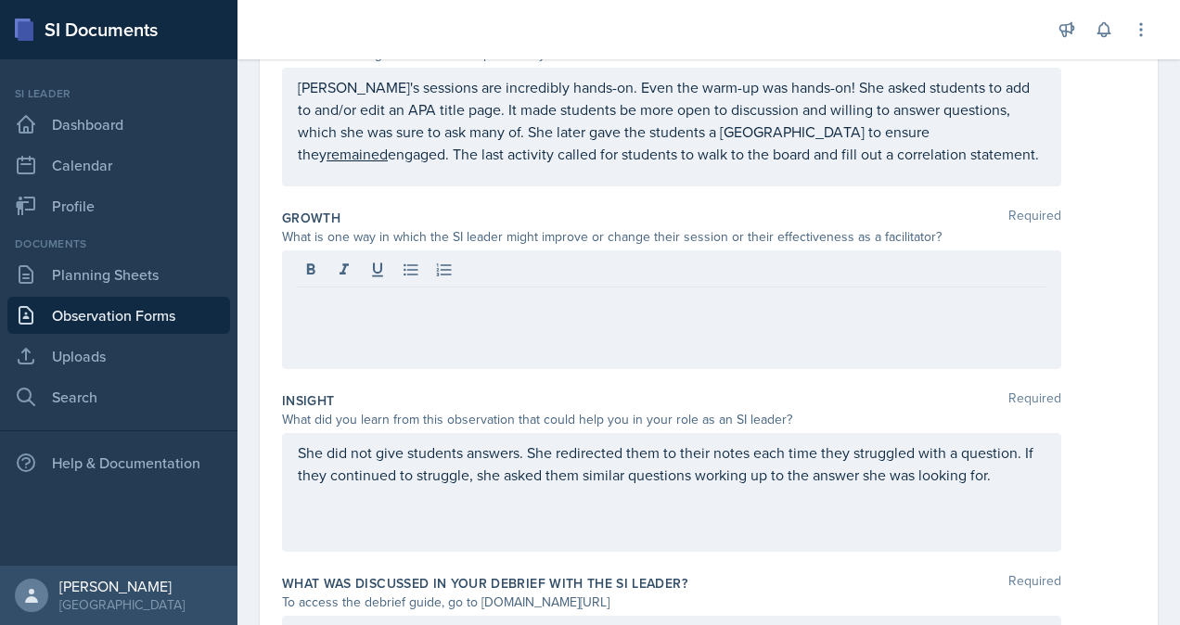
scroll to position [393, 0]
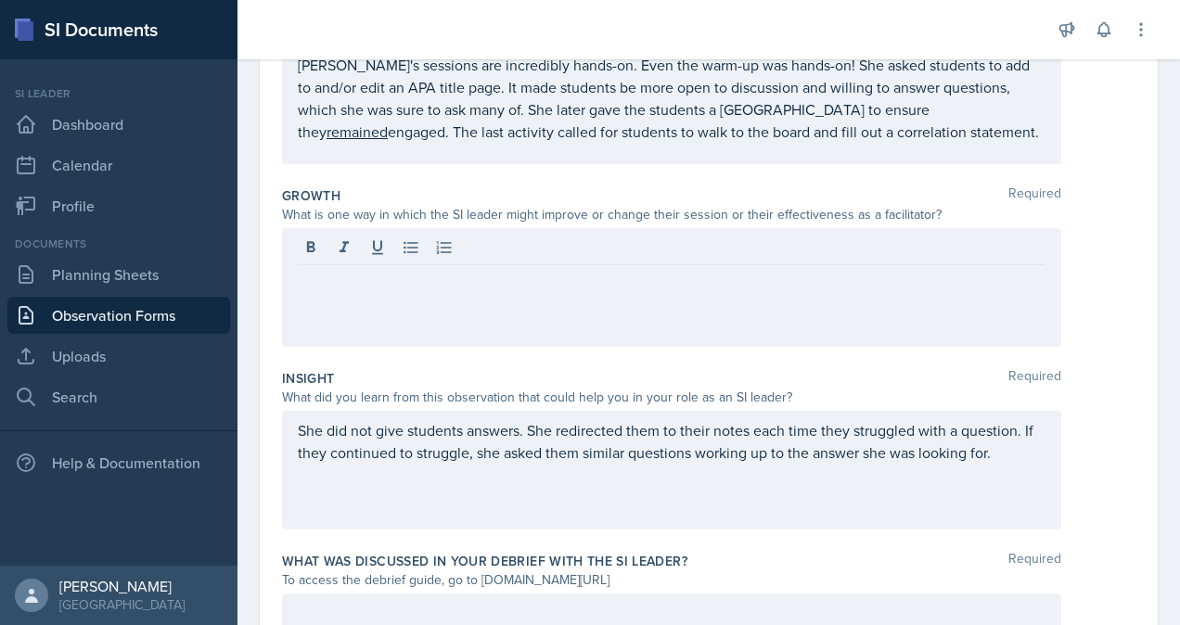
click at [479, 287] on p at bounding box center [672, 280] width 748 height 22
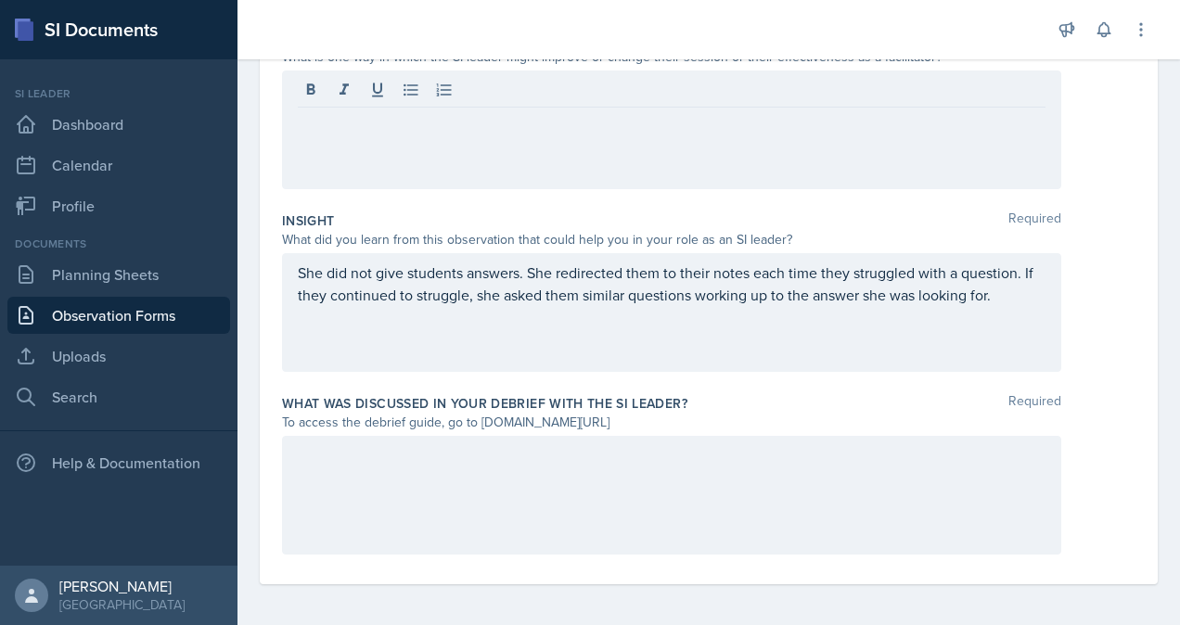
scroll to position [554, 0]
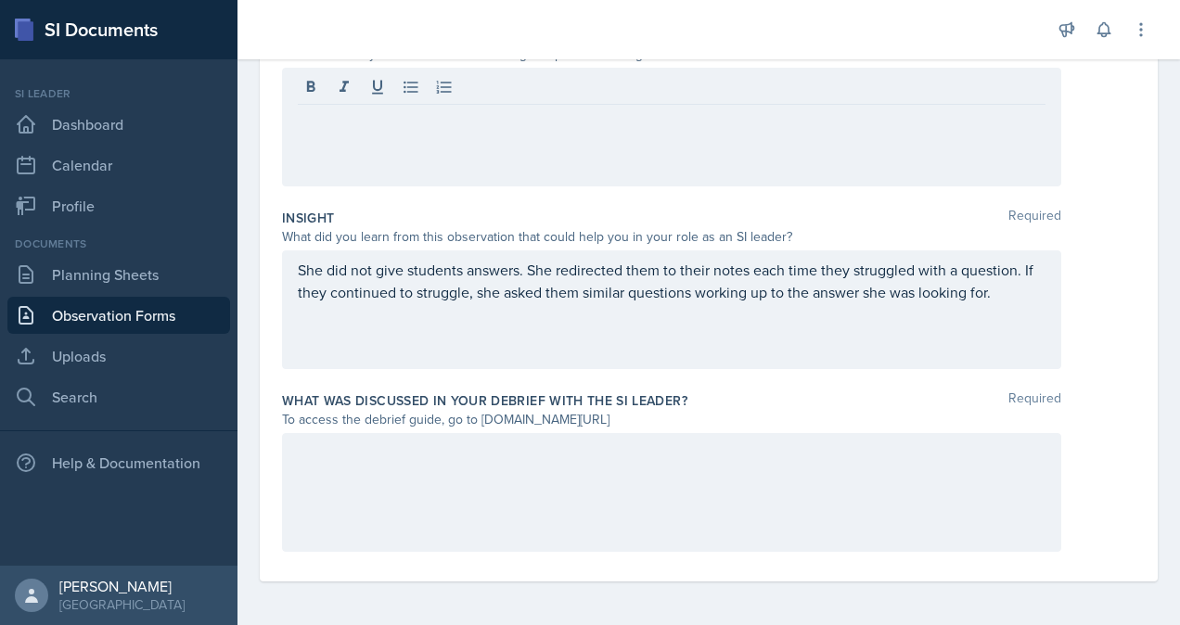
click at [696, 473] on div at bounding box center [671, 492] width 779 height 119
click at [861, 459] on div at bounding box center [672, 455] width 748 height 31
